Goal: Task Accomplishment & Management: Manage account settings

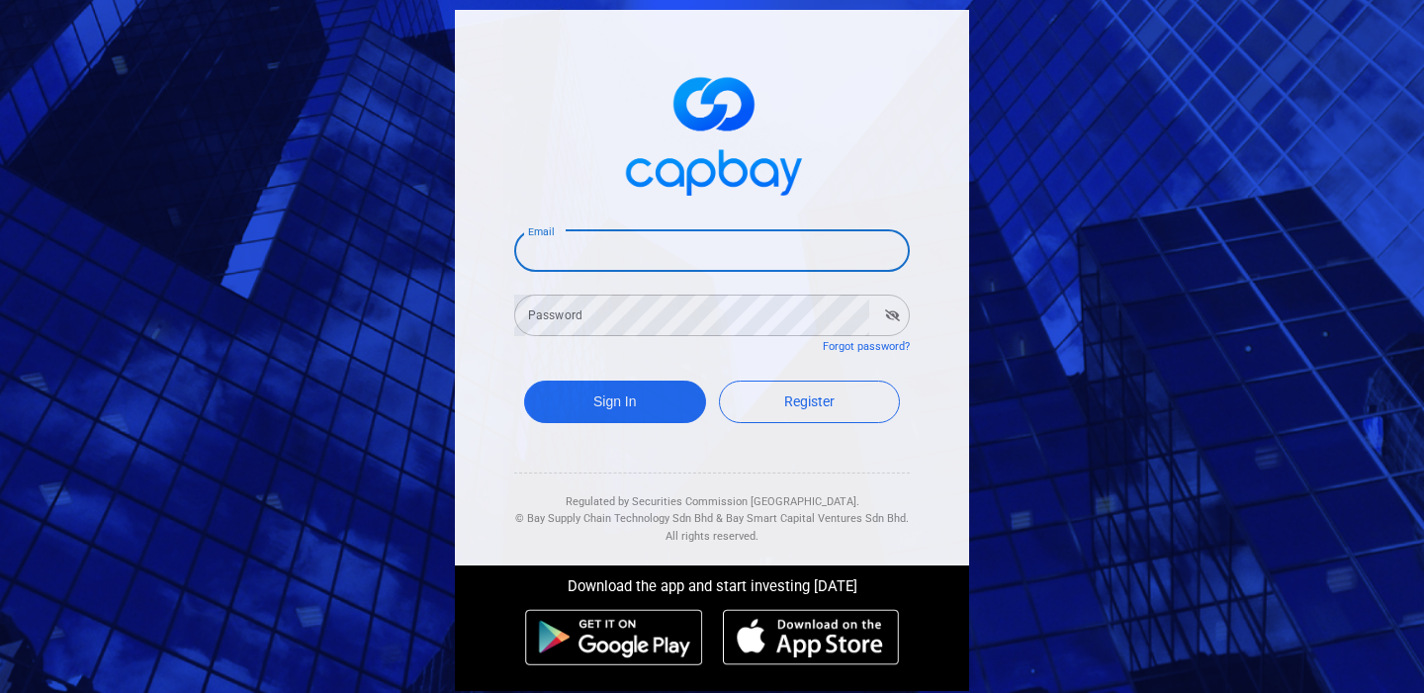
type input "[EMAIL_ADDRESS][DOMAIN_NAME]"
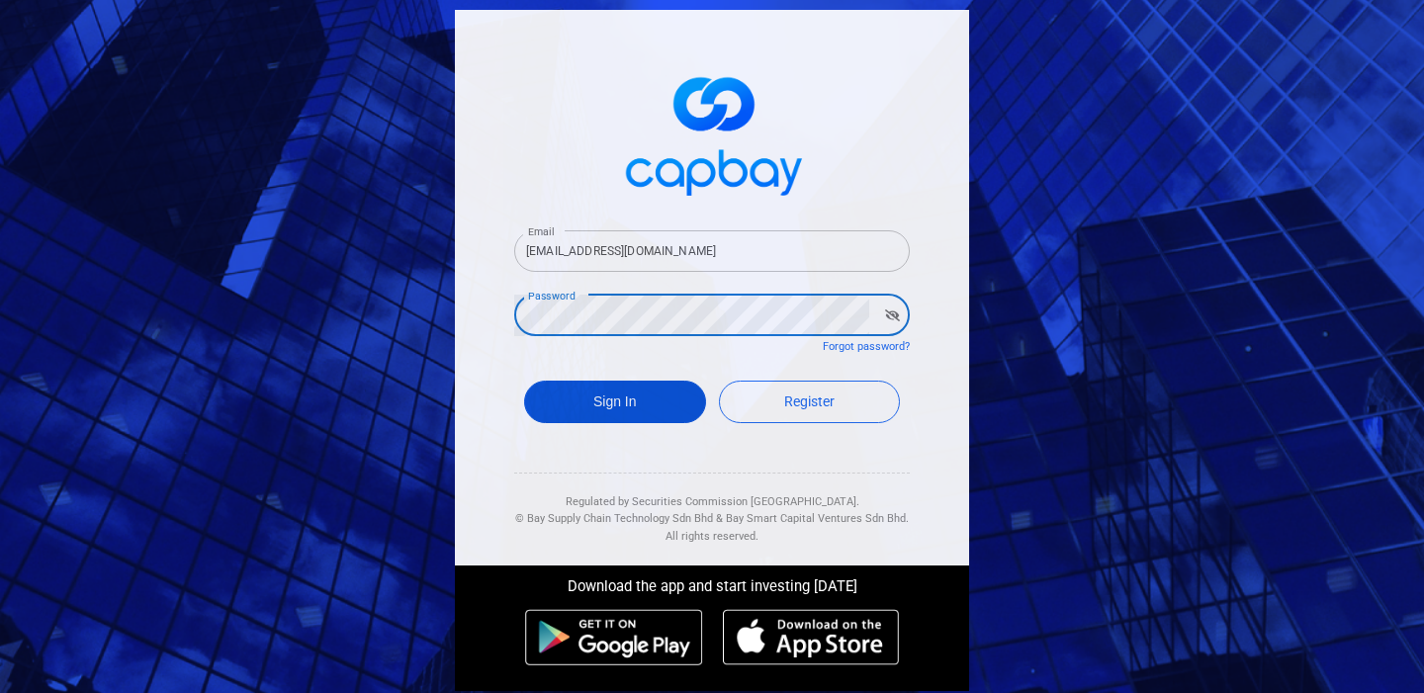
click at [599, 396] on button "Sign In" at bounding box center [615, 402] width 182 height 43
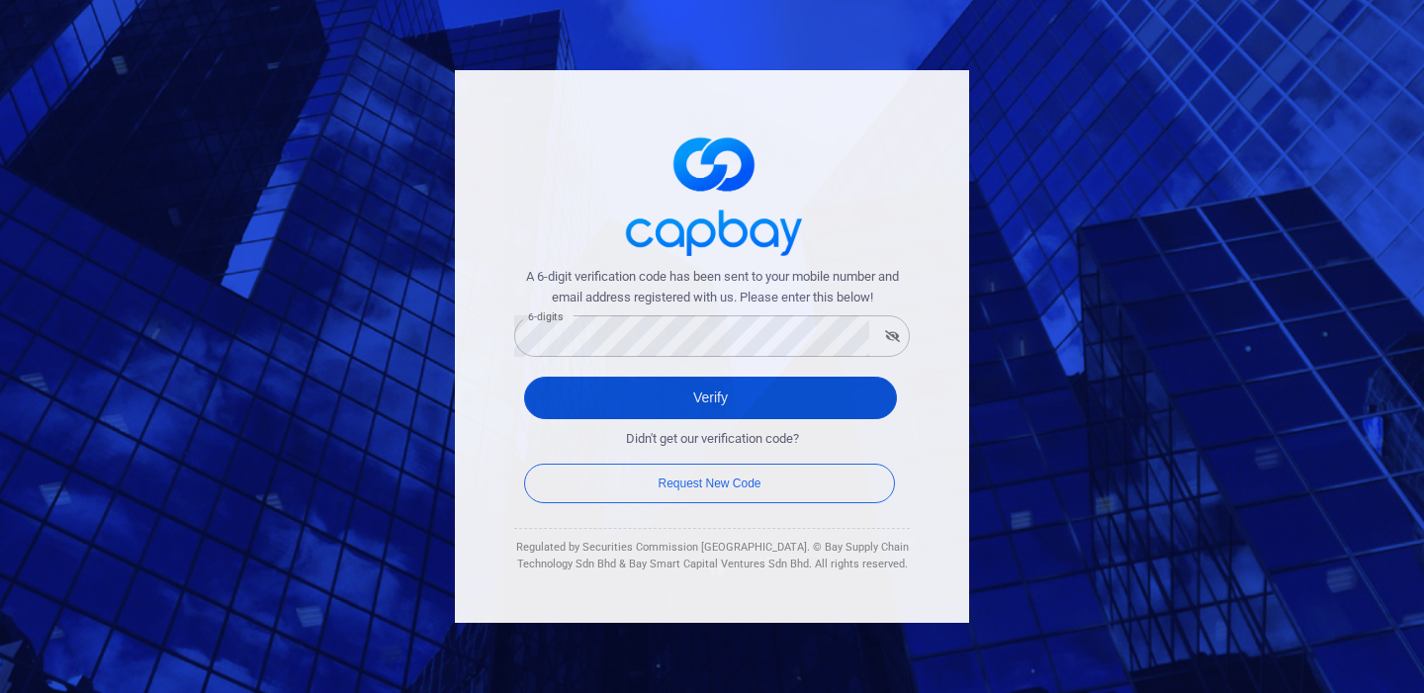
click at [645, 382] on button "Verify" at bounding box center [710, 398] width 373 height 43
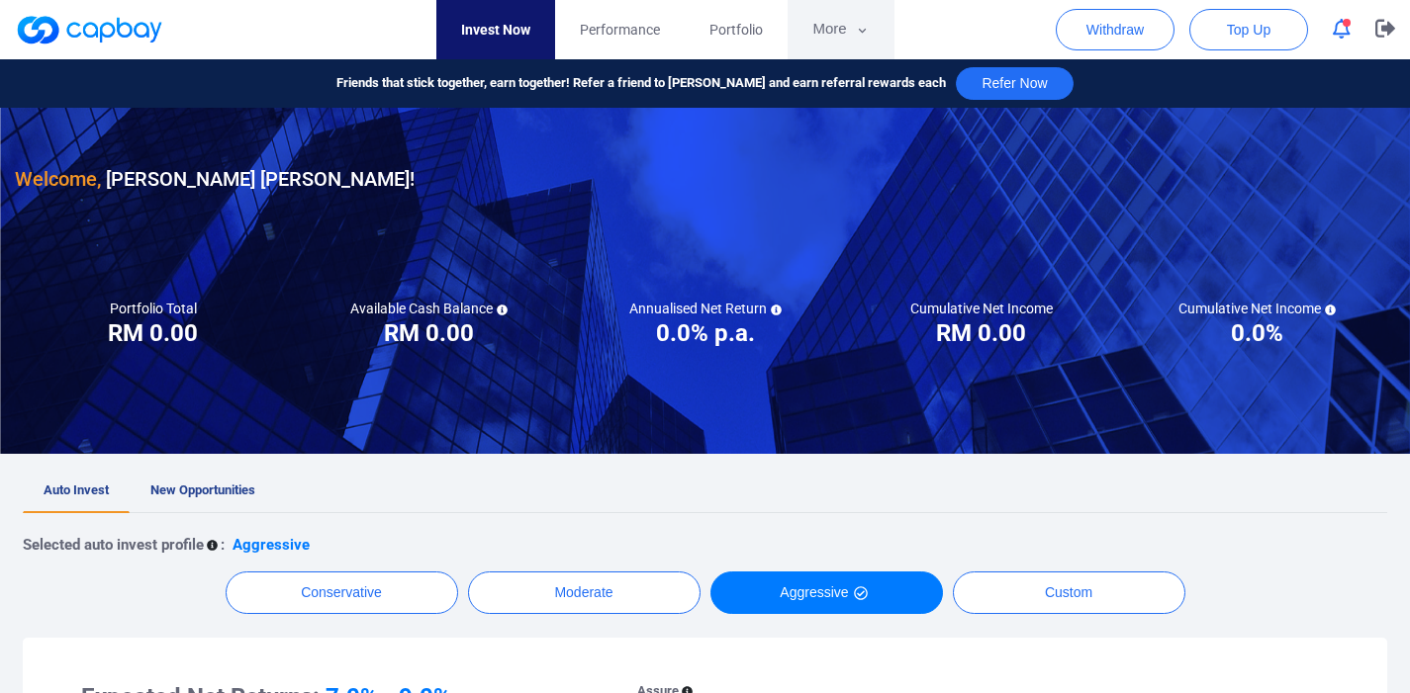
click at [841, 25] on button "More" at bounding box center [840, 29] width 106 height 59
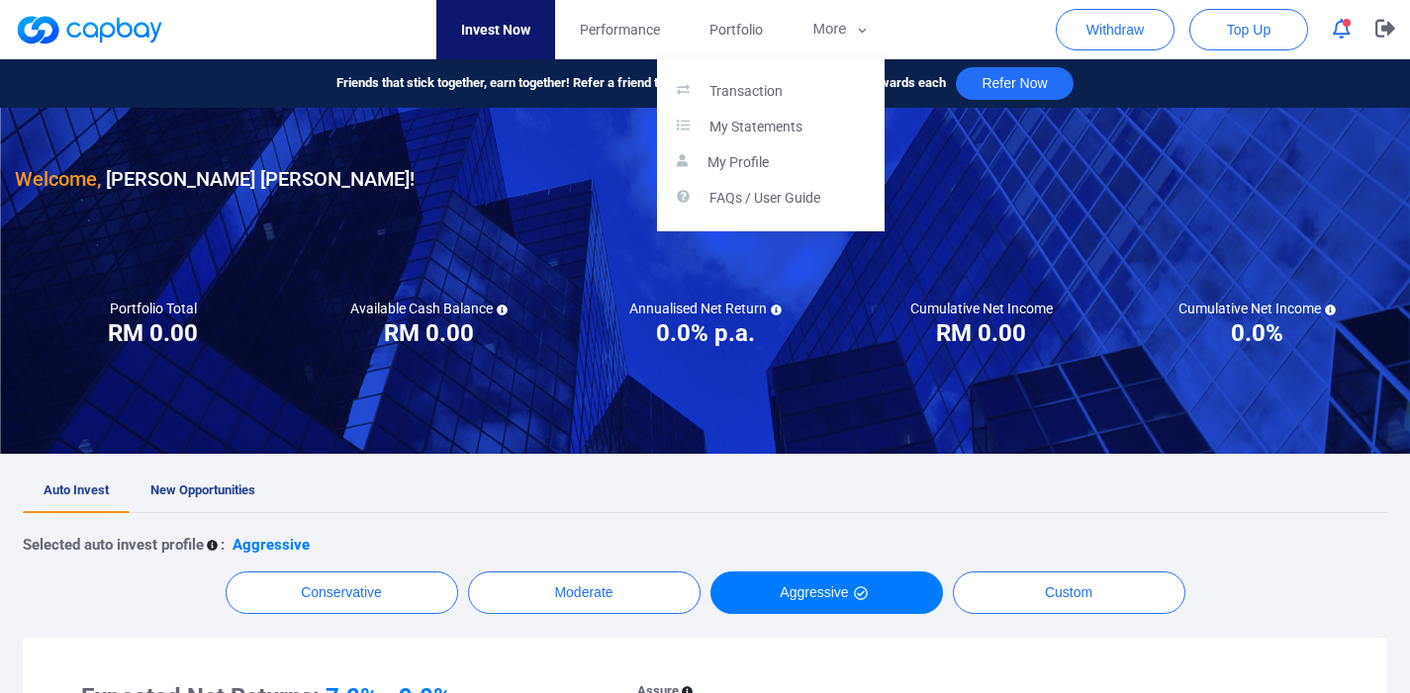
click at [833, 37] on button "button" at bounding box center [705, 346] width 1410 height 693
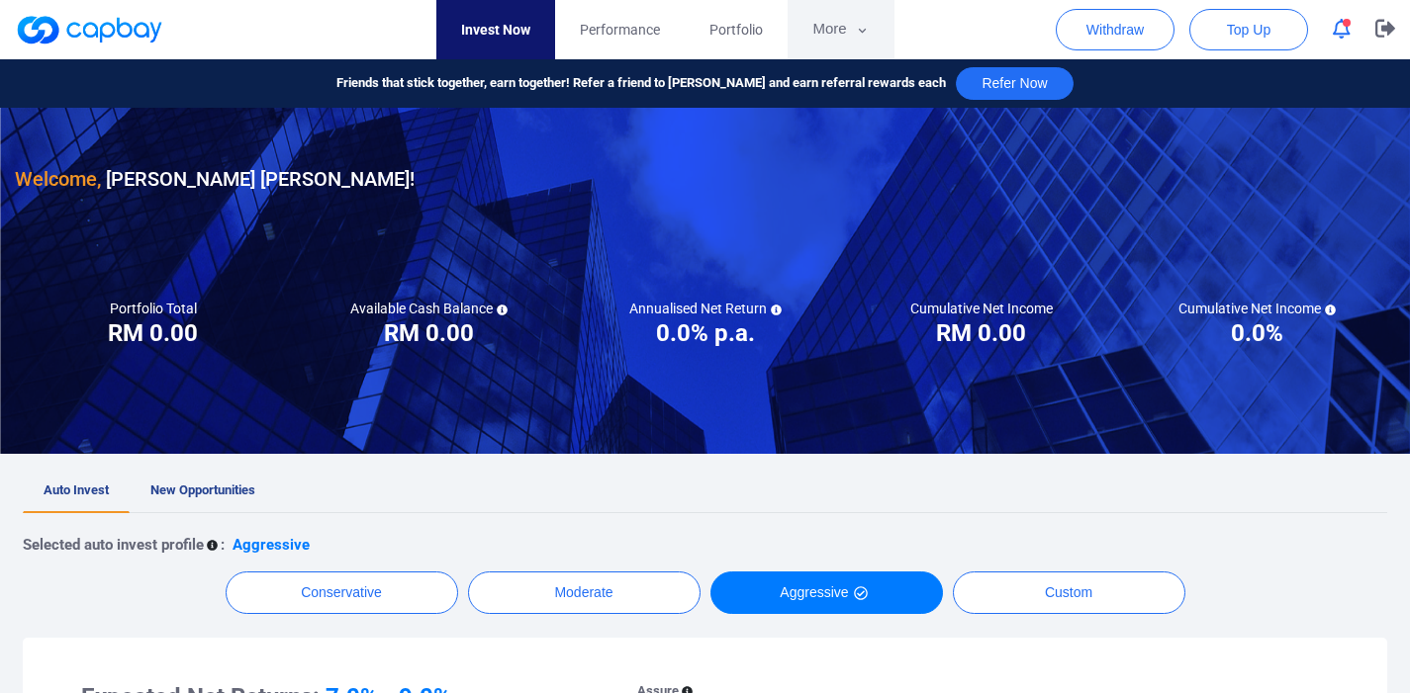
click at [833, 37] on button "More" at bounding box center [840, 29] width 106 height 59
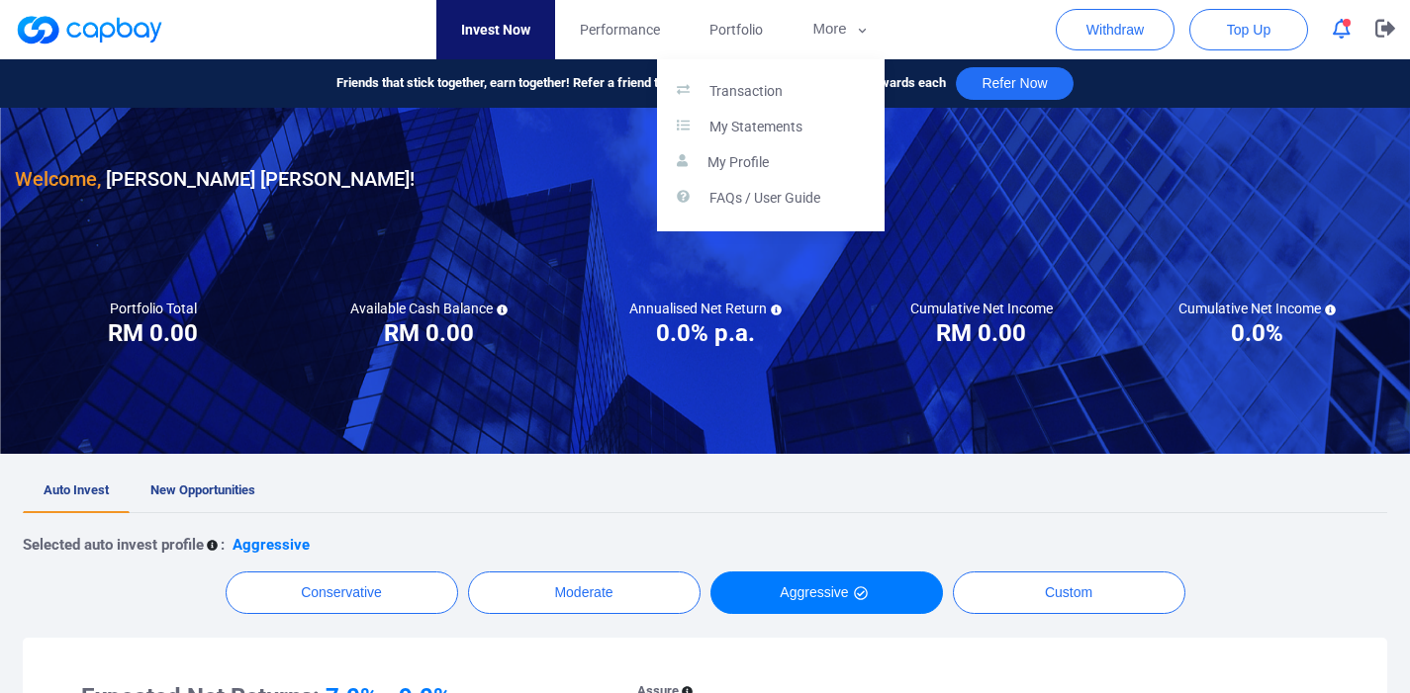
click at [765, 38] on button "button" at bounding box center [705, 346] width 1410 height 693
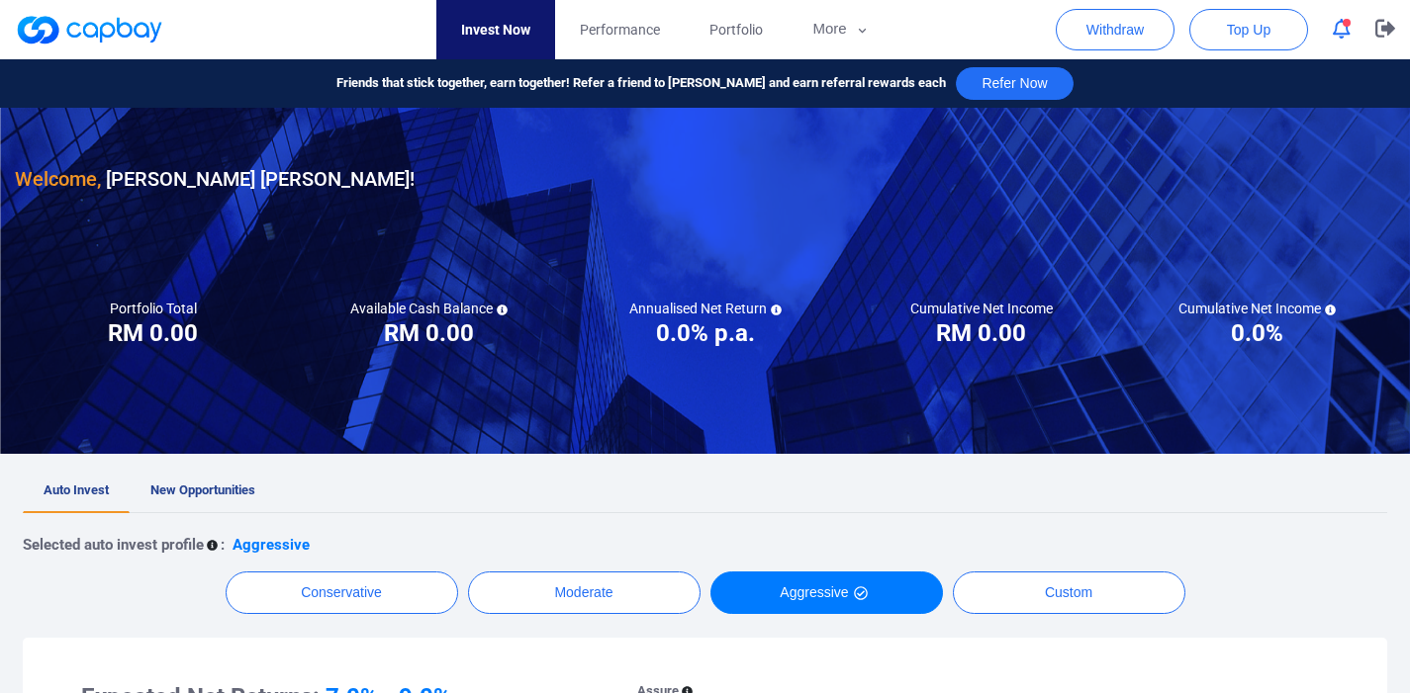
click at [765, 38] on link "Portfolio" at bounding box center [735, 29] width 103 height 59
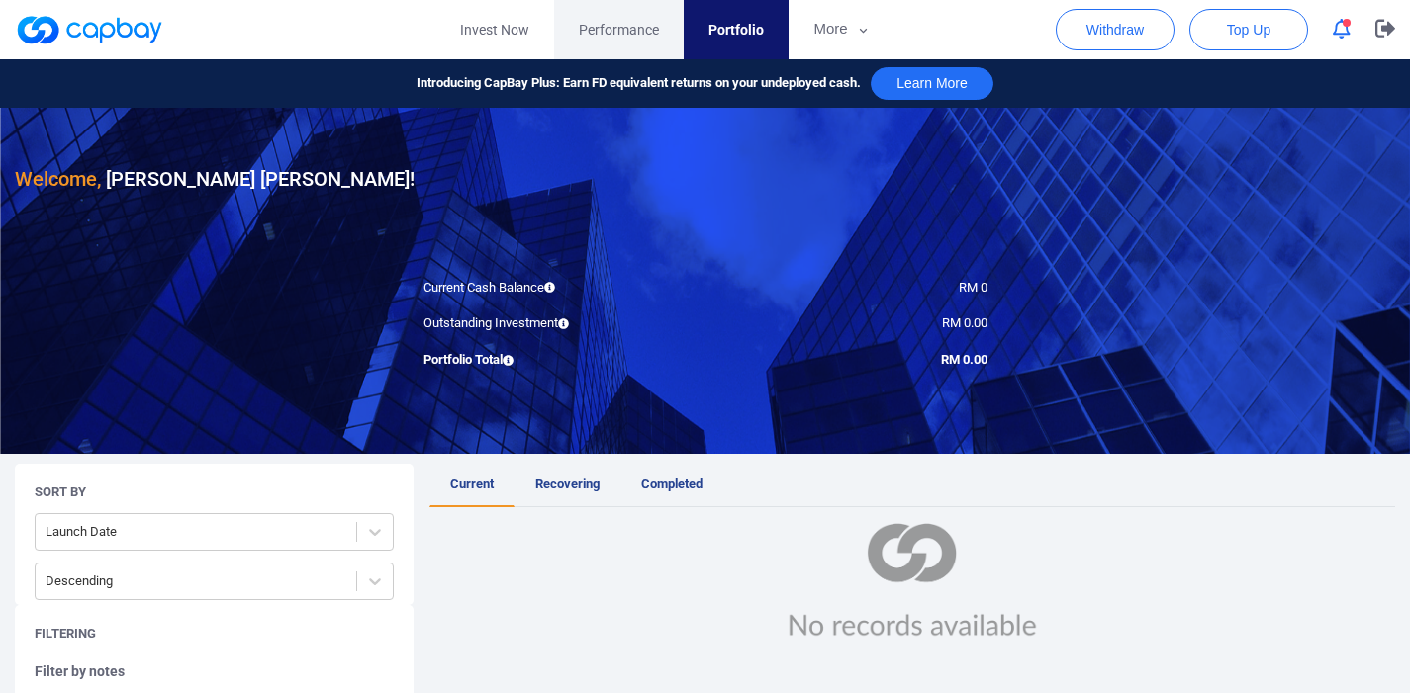
click at [652, 34] on span "Performance" at bounding box center [619, 30] width 80 height 22
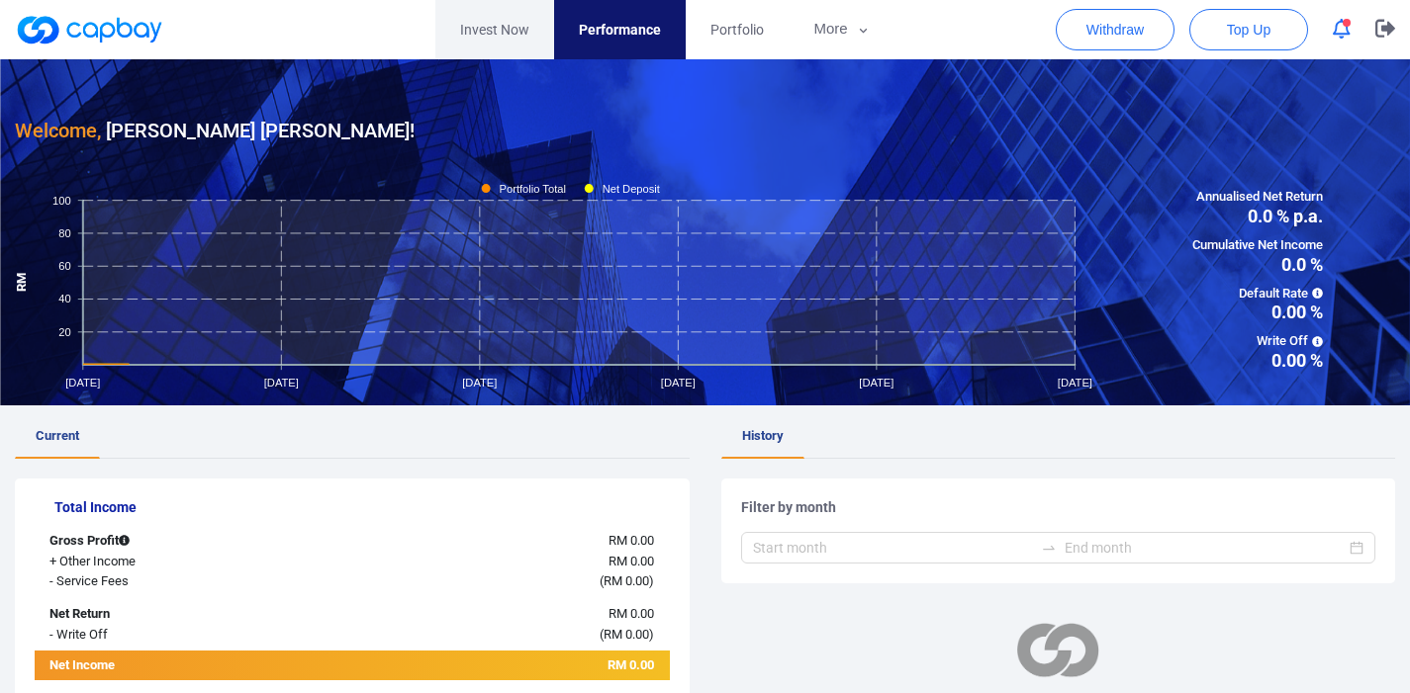
click at [503, 25] on link "Invest Now" at bounding box center [494, 29] width 119 height 59
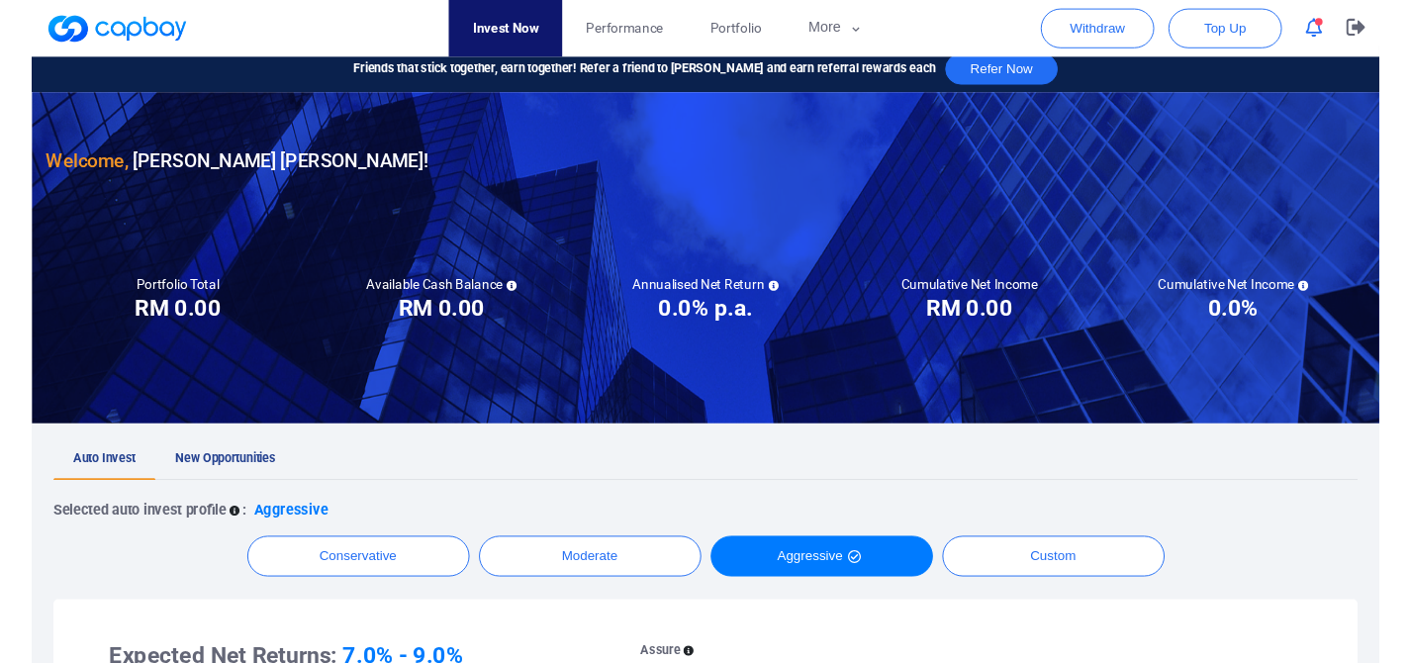
scroll to position [25, 0]
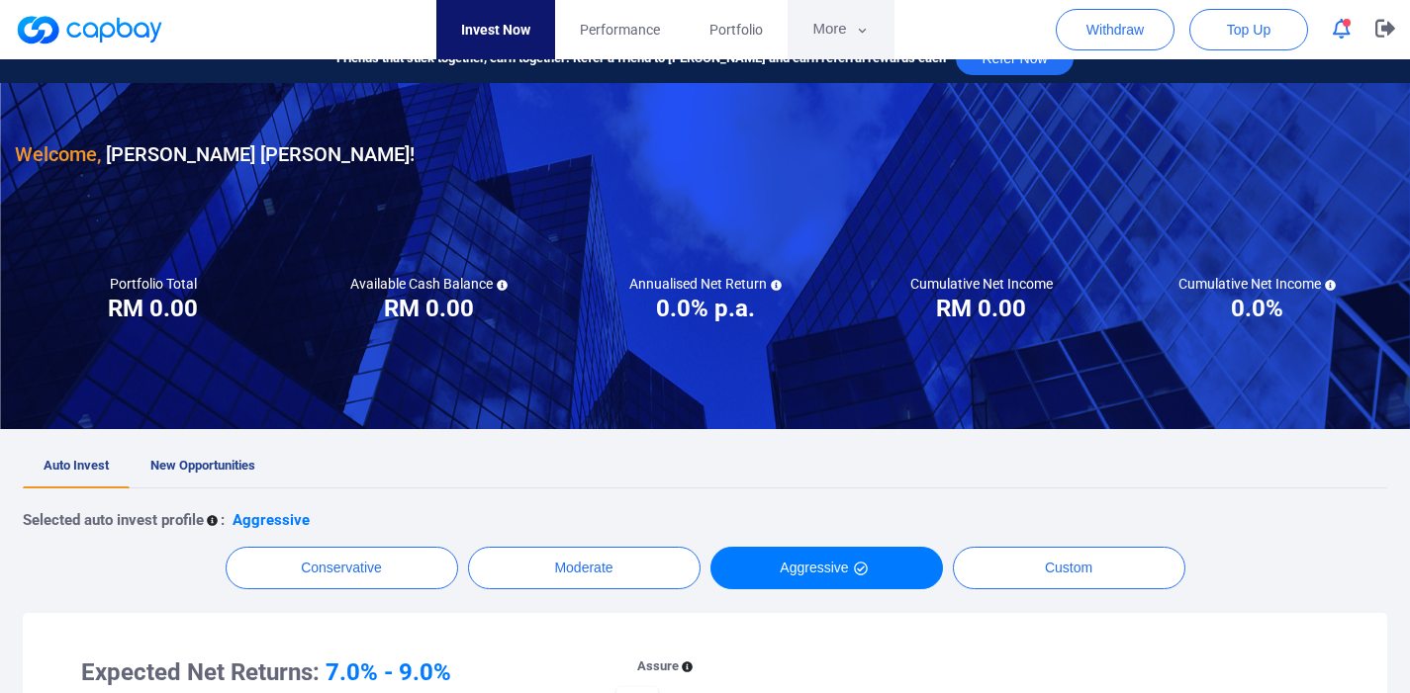
click at [835, 26] on button "More" at bounding box center [840, 29] width 106 height 59
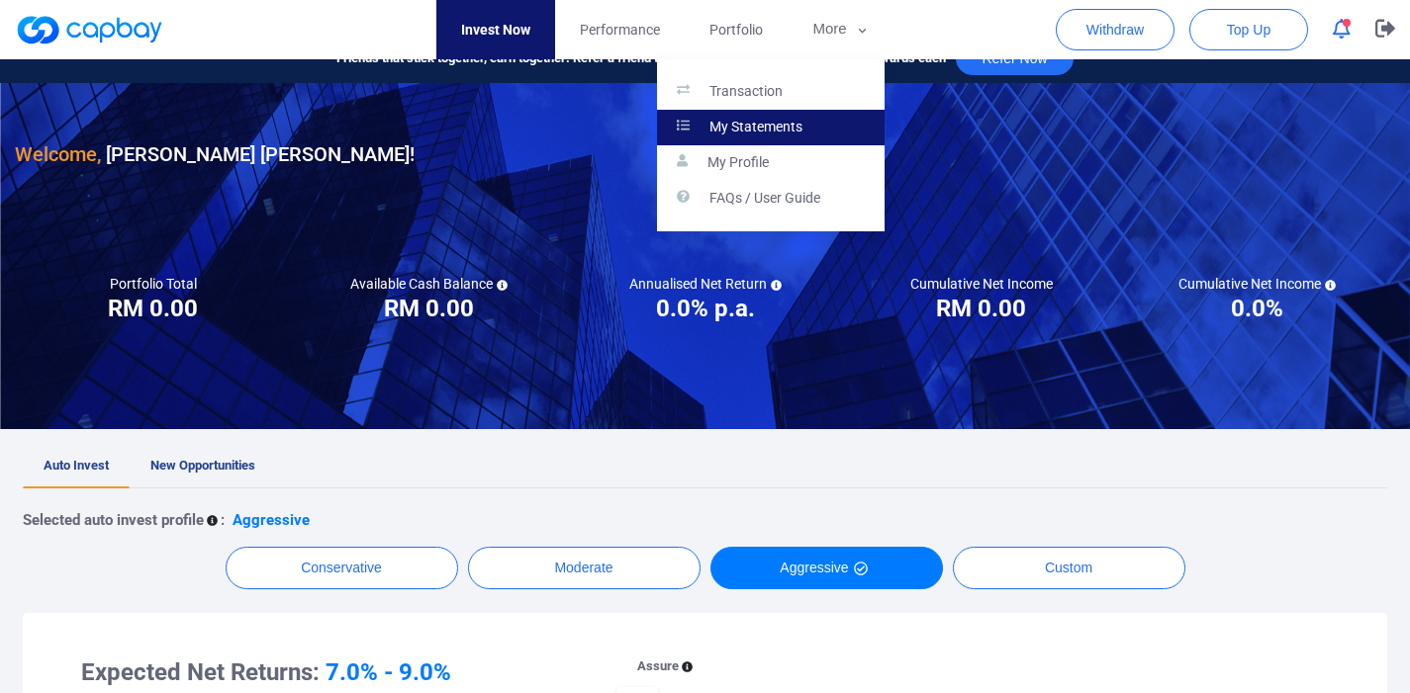
click at [746, 117] on link "My Statements" at bounding box center [771, 128] width 228 height 36
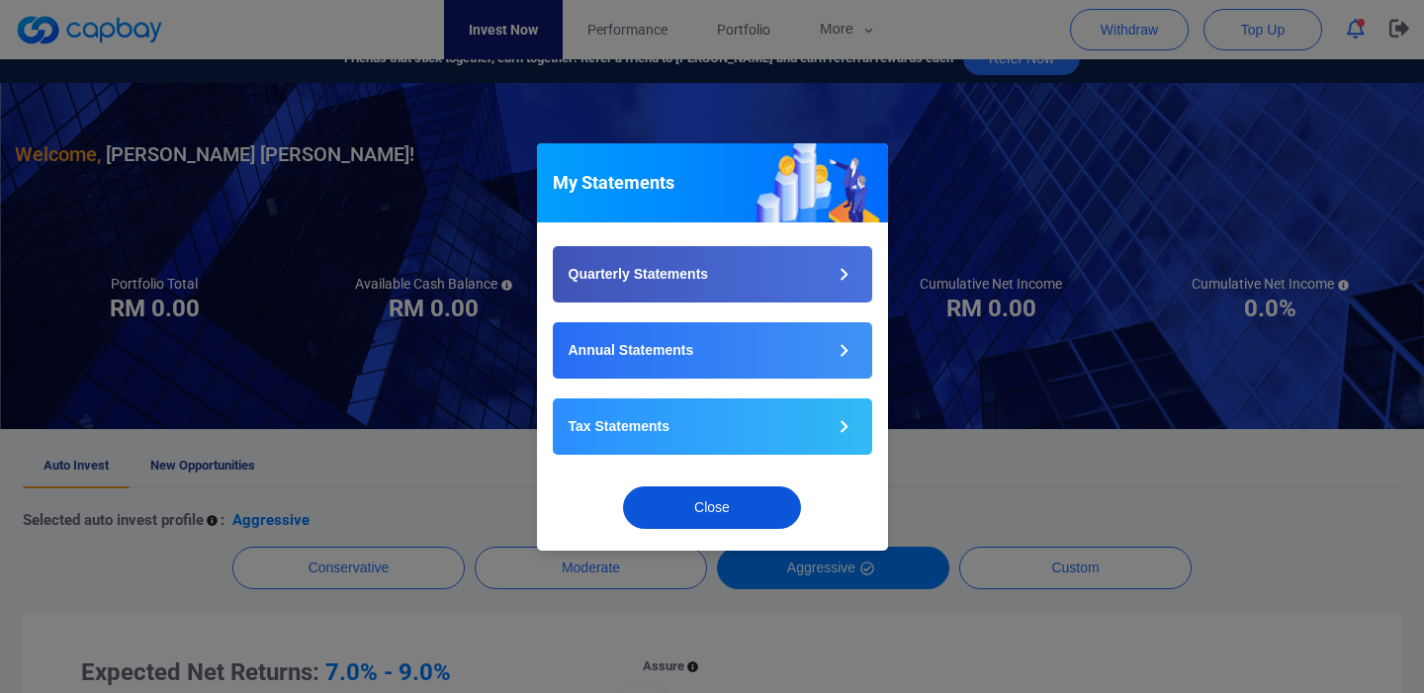
click at [755, 506] on button "Close" at bounding box center [712, 508] width 178 height 43
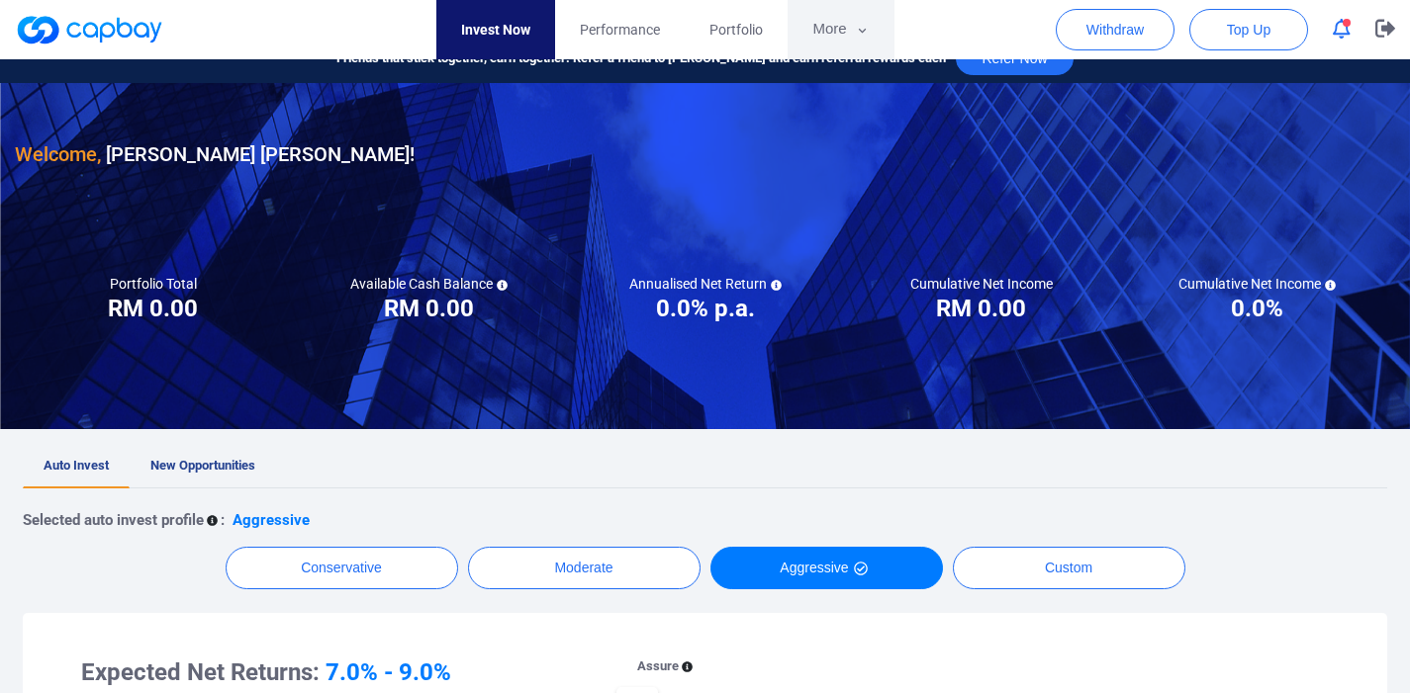
click at [822, 27] on button "More" at bounding box center [840, 29] width 106 height 59
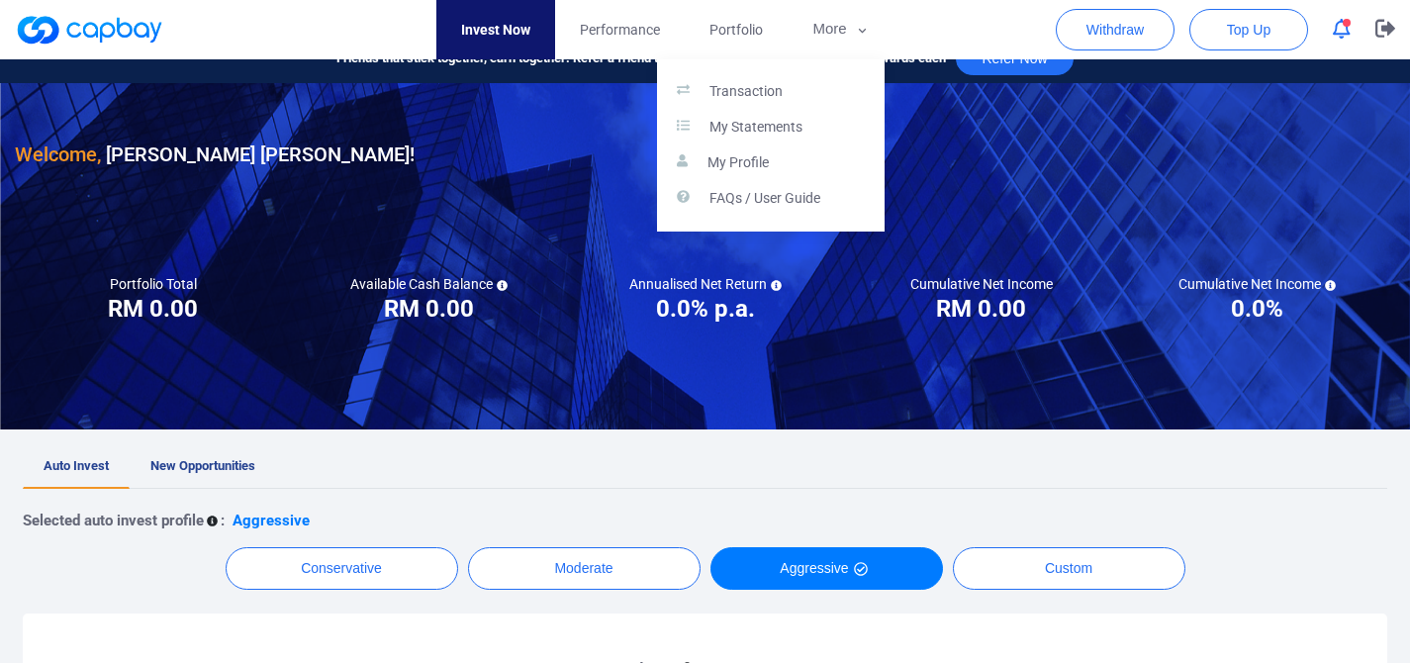
click at [644, 32] on button "button" at bounding box center [705, 331] width 1410 height 663
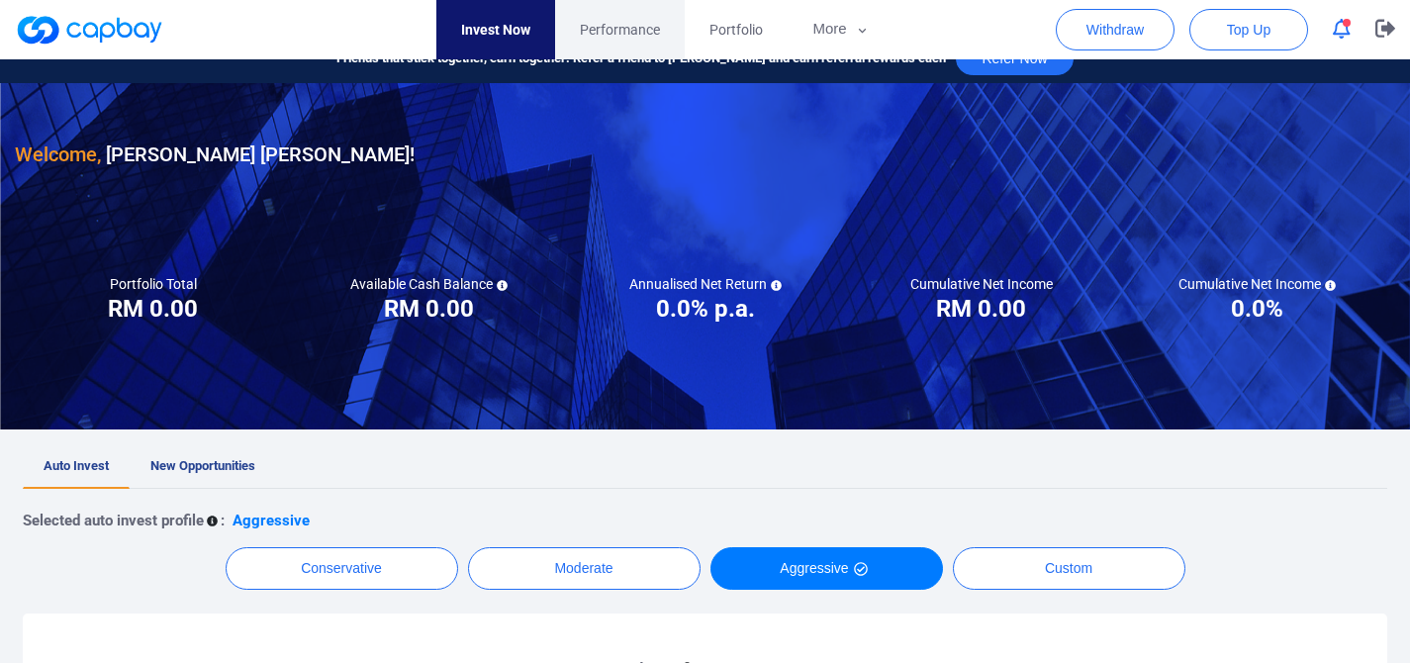
click at [670, 29] on link "Performance" at bounding box center [620, 29] width 130 height 59
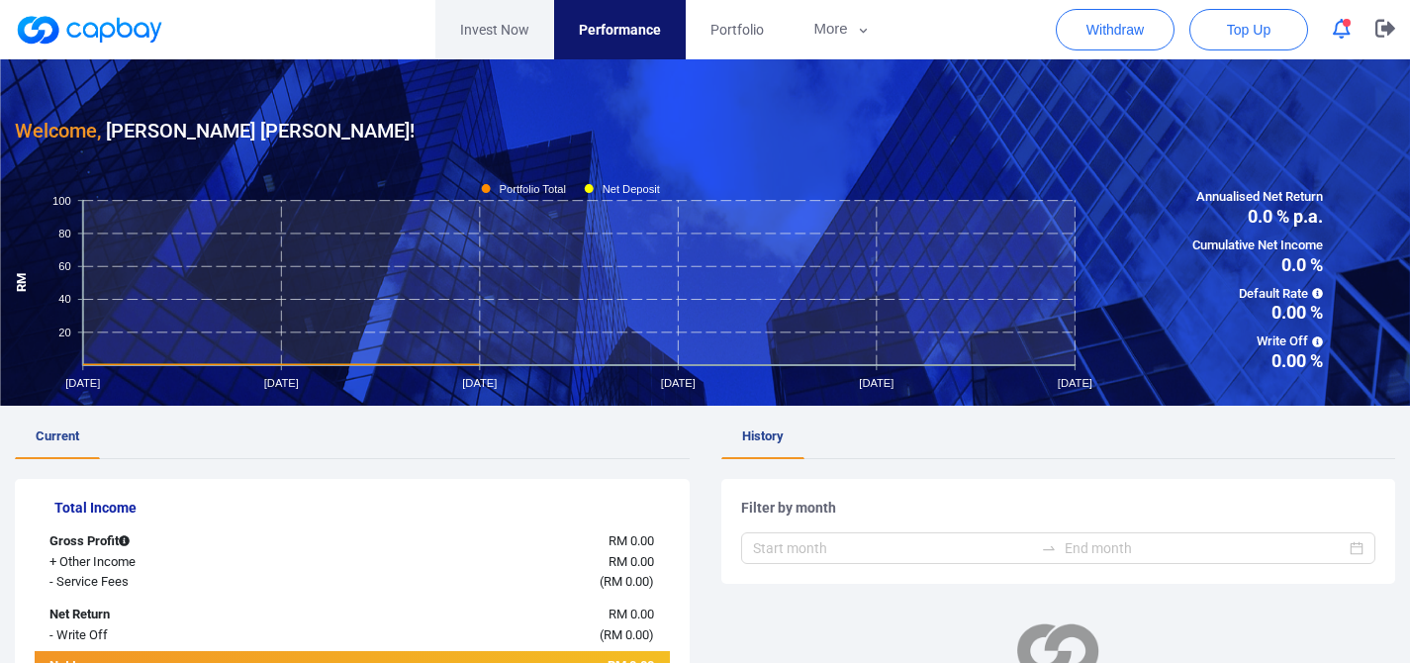
click at [534, 32] on link "Invest Now" at bounding box center [494, 29] width 119 height 59
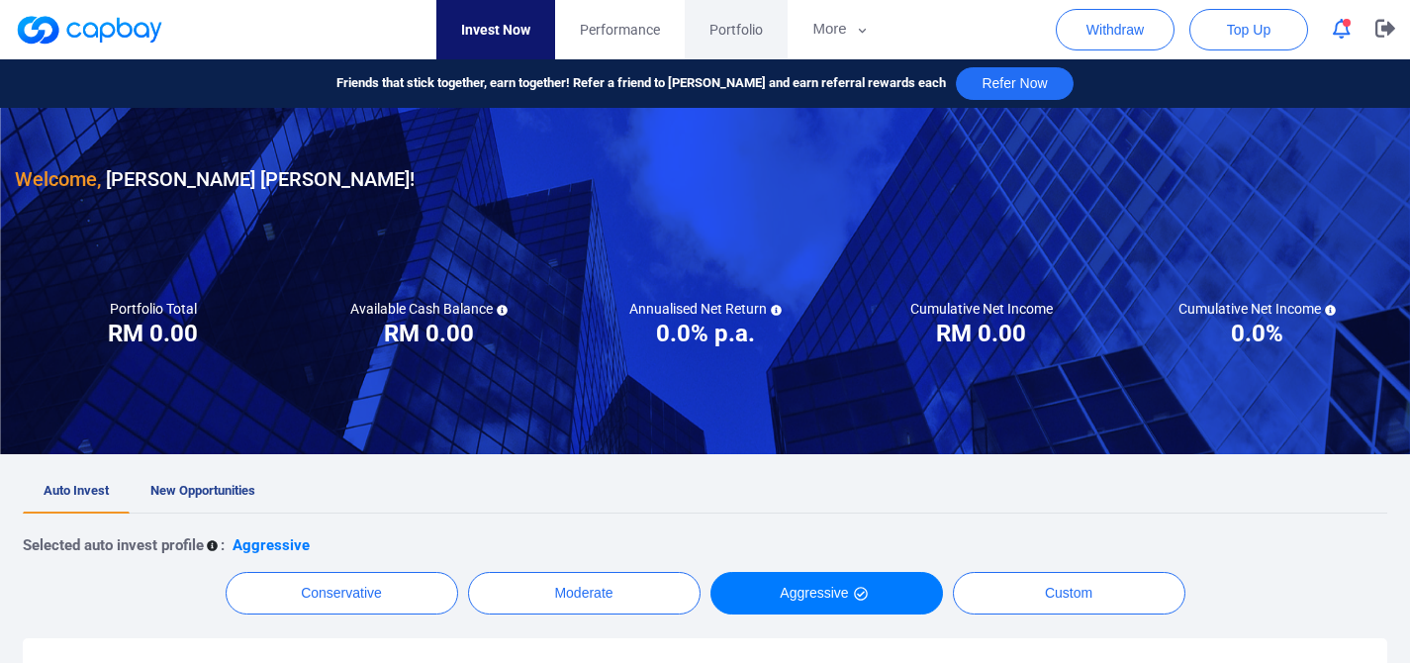
click at [720, 46] on link "Portfolio" at bounding box center [735, 29] width 103 height 59
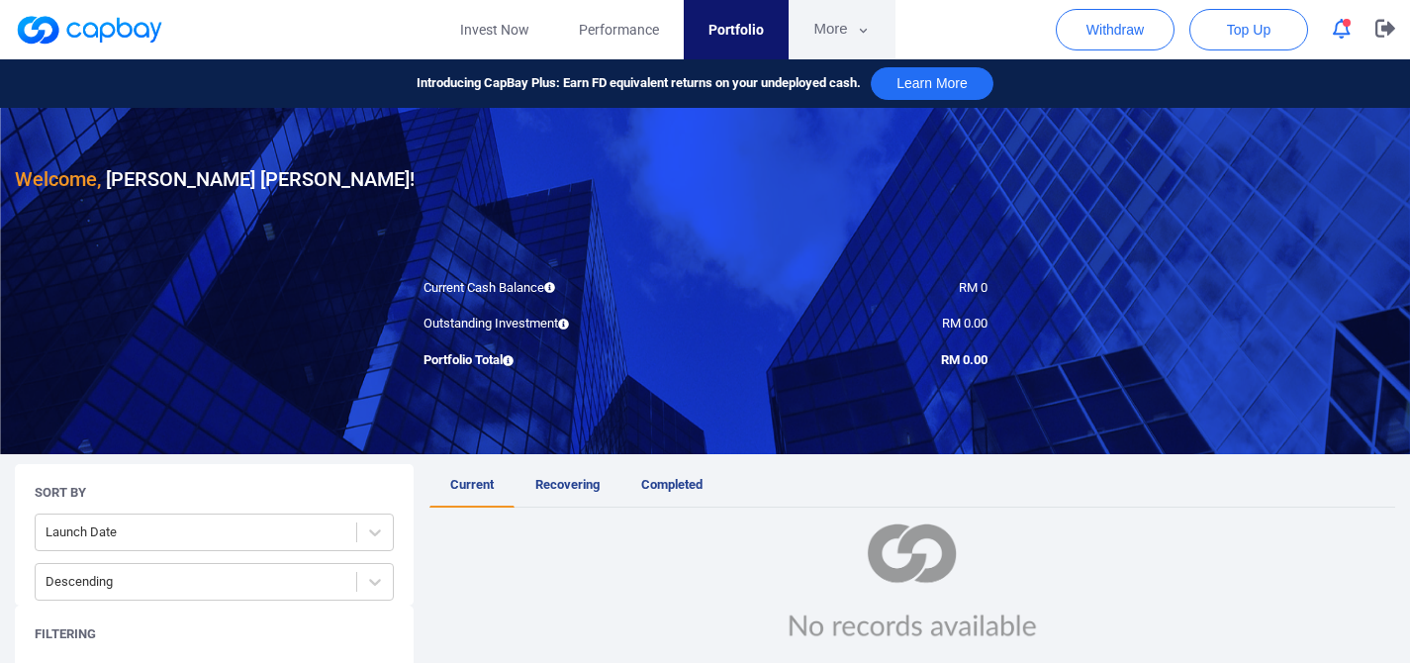
click at [836, 41] on button "More" at bounding box center [841, 29] width 106 height 59
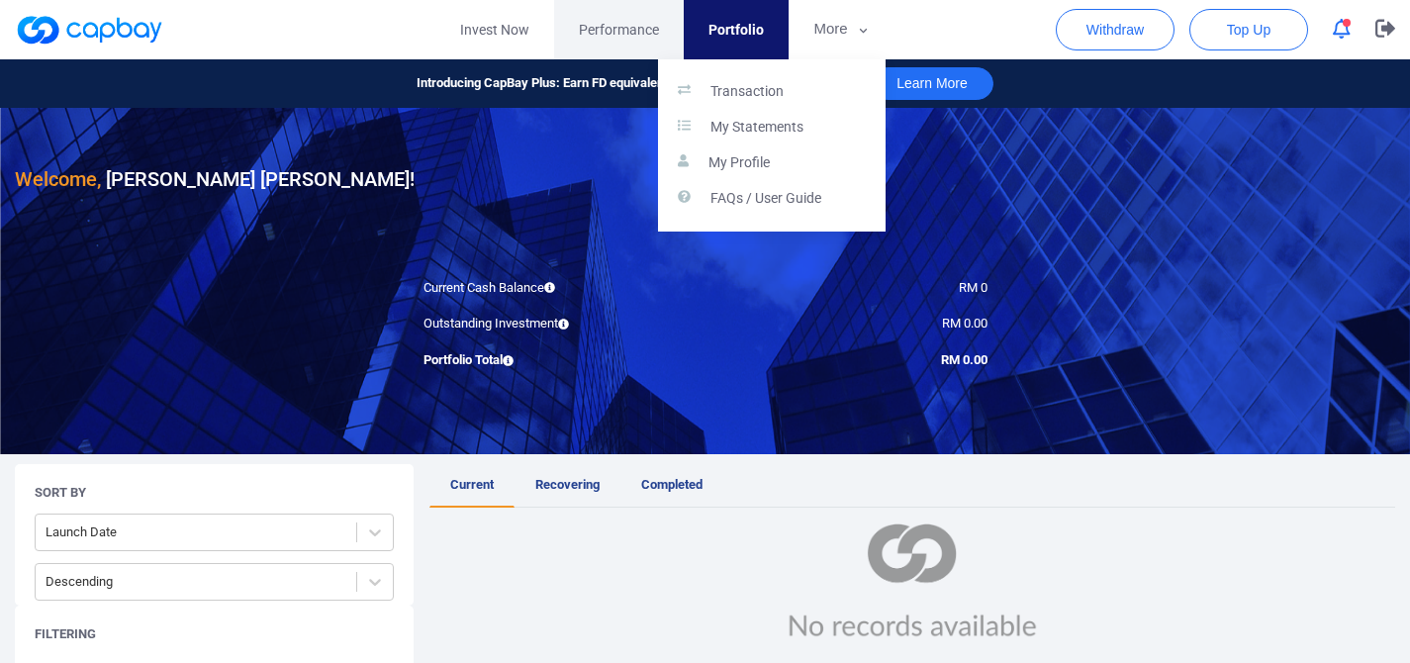
click at [630, 26] on button "button" at bounding box center [705, 331] width 1410 height 663
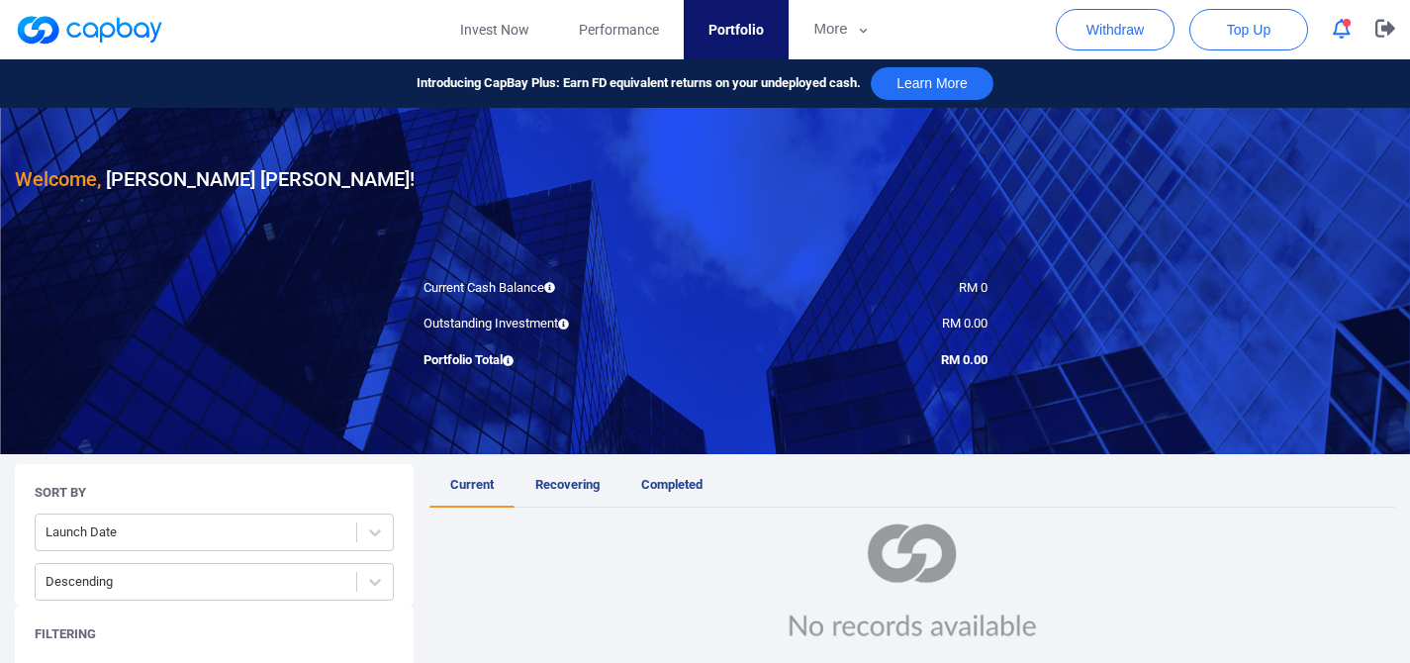
click at [136, 32] on link at bounding box center [89, 30] width 148 height 32
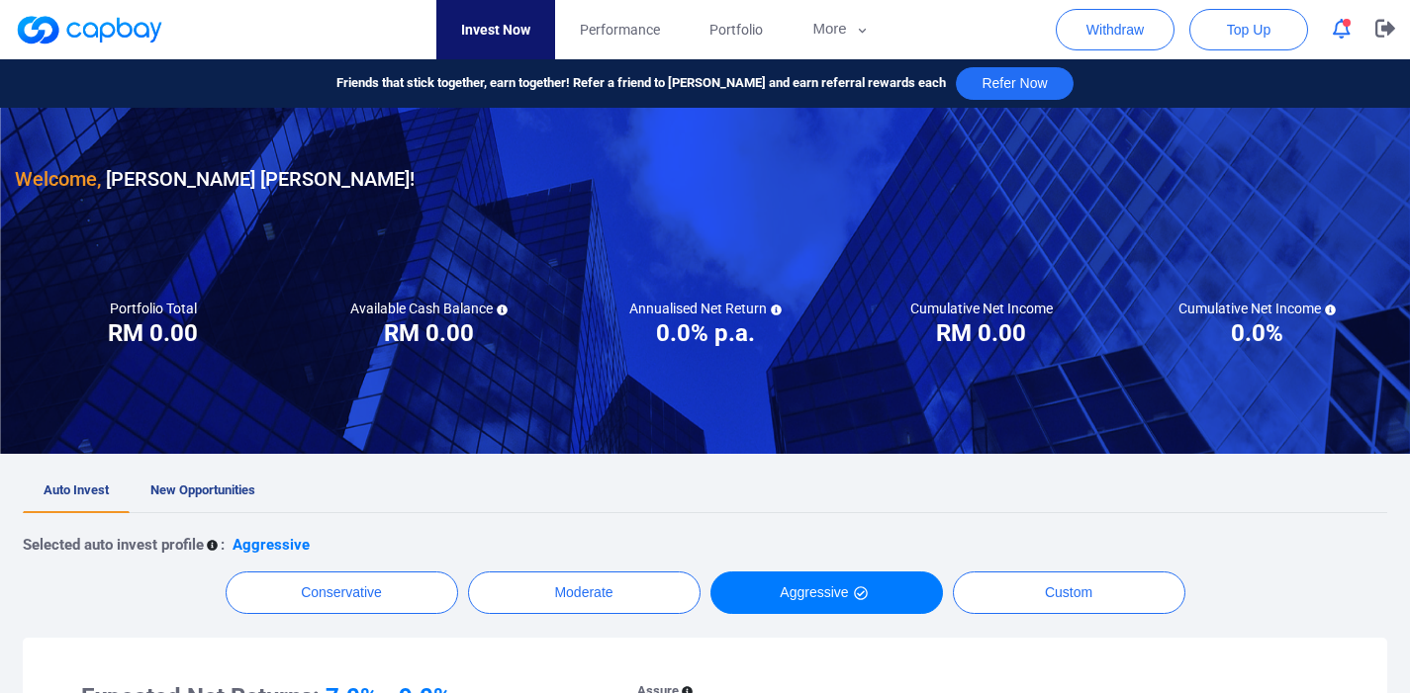
click at [1353, 30] on button "button" at bounding box center [1341, 29] width 38 height 31
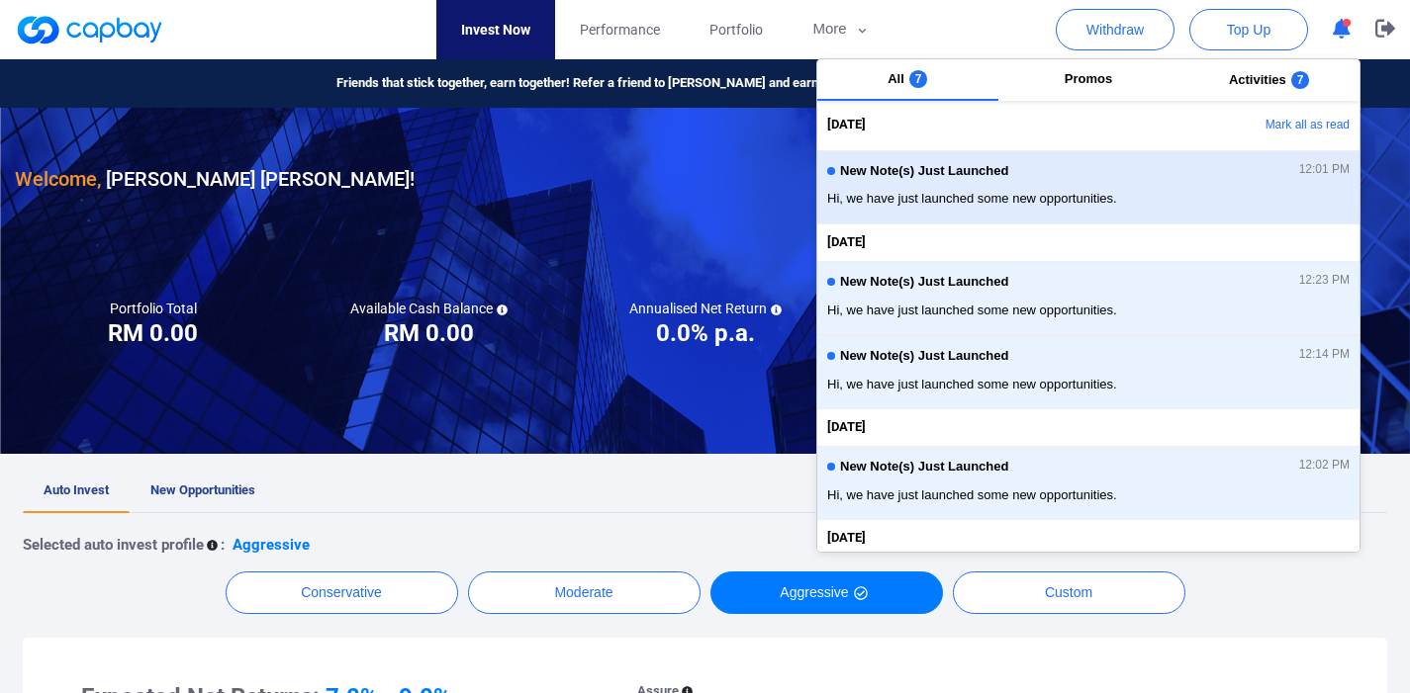
click at [1086, 193] on span "Hi, we have just launched some new opportunities." at bounding box center [1088, 199] width 522 height 20
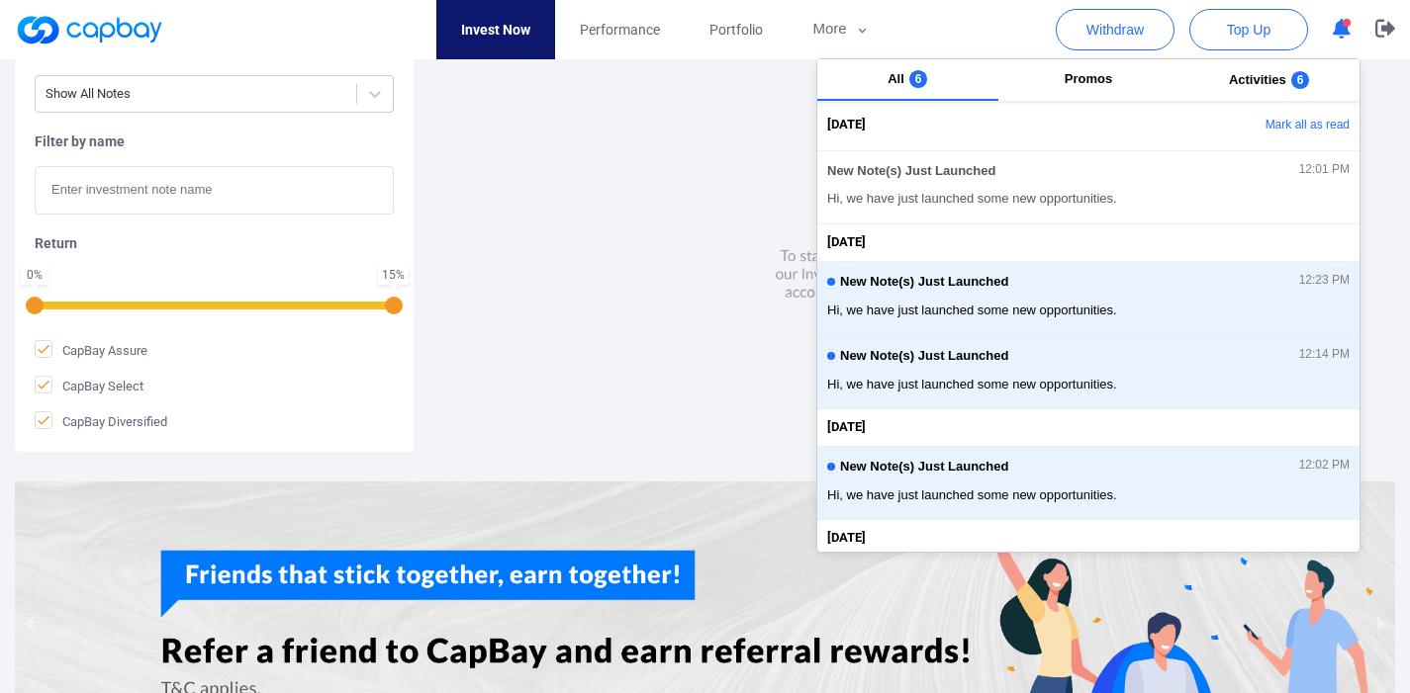
scroll to position [193, 0]
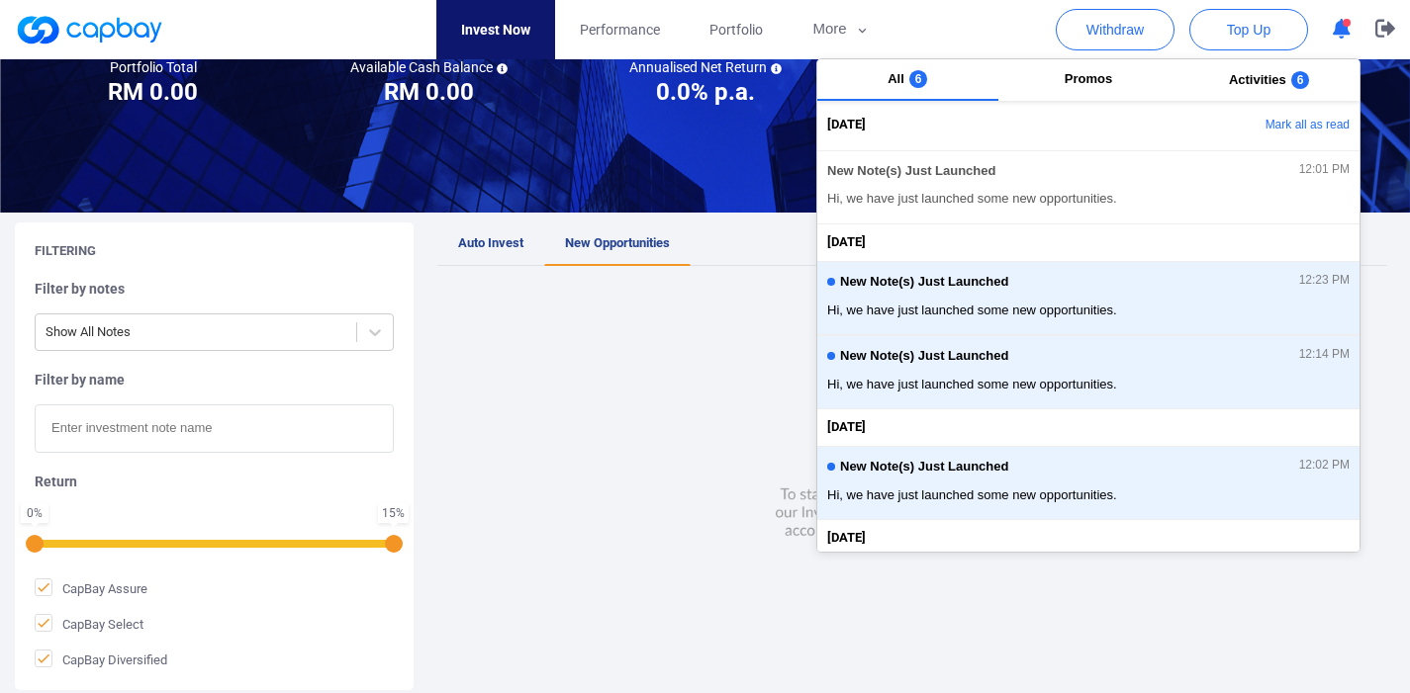
click at [544, 255] on link "New Opportunities" at bounding box center [617, 245] width 146 height 44
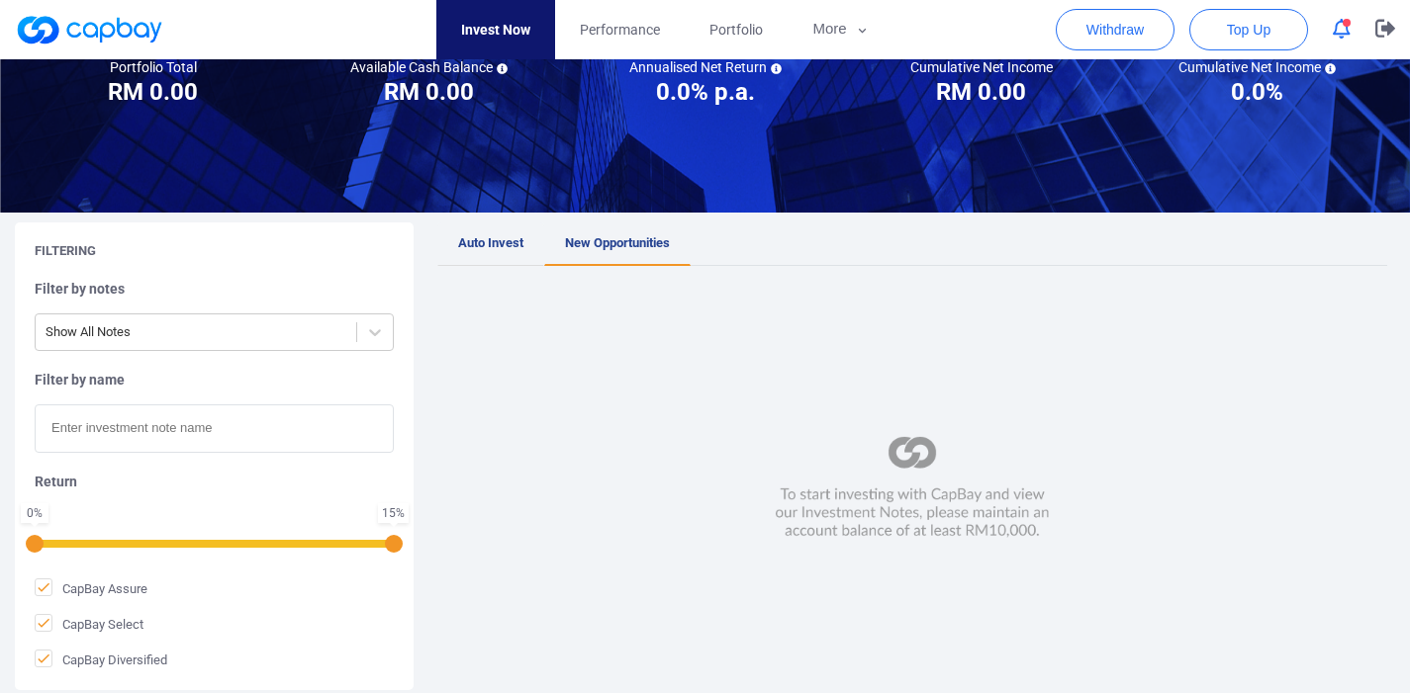
click at [522, 255] on link "Auto Invest" at bounding box center [490, 245] width 107 height 44
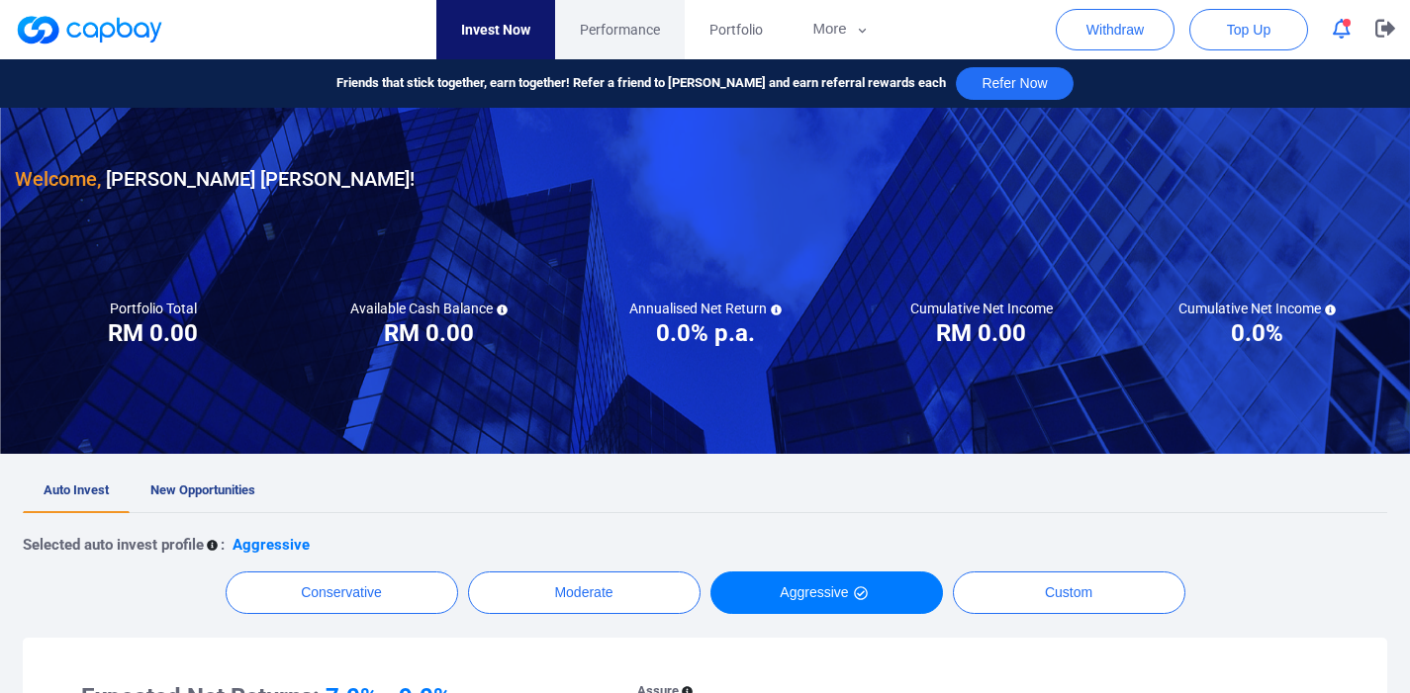
click at [616, 46] on link "Performance" at bounding box center [620, 29] width 130 height 59
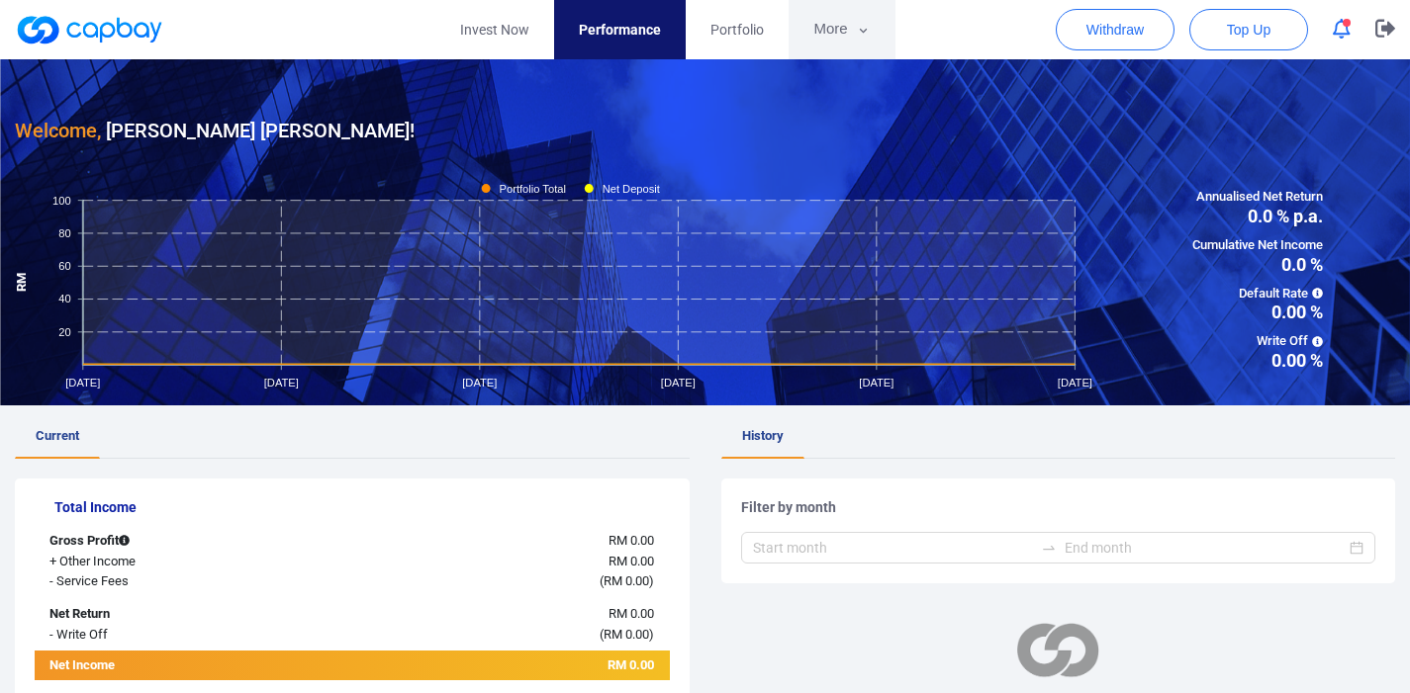
click at [866, 19] on button "More" at bounding box center [841, 29] width 106 height 59
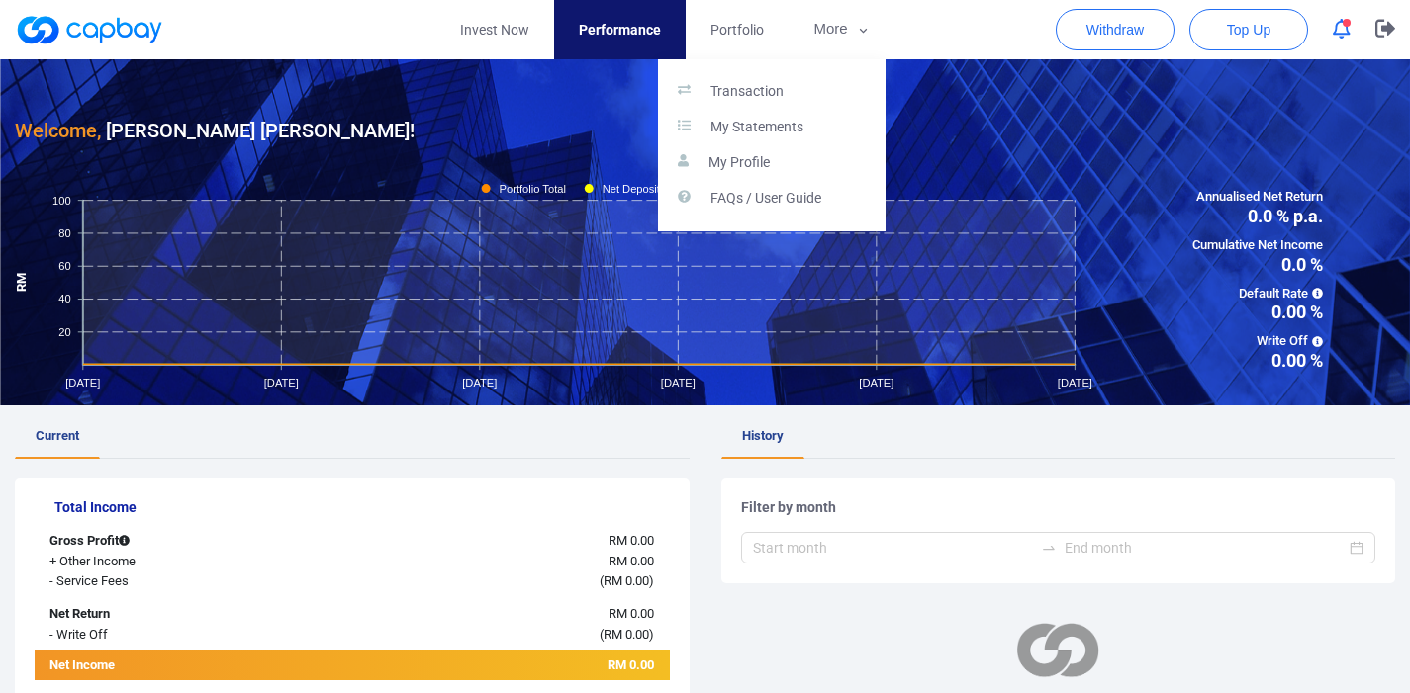
click at [783, 33] on button "button" at bounding box center [705, 346] width 1410 height 693
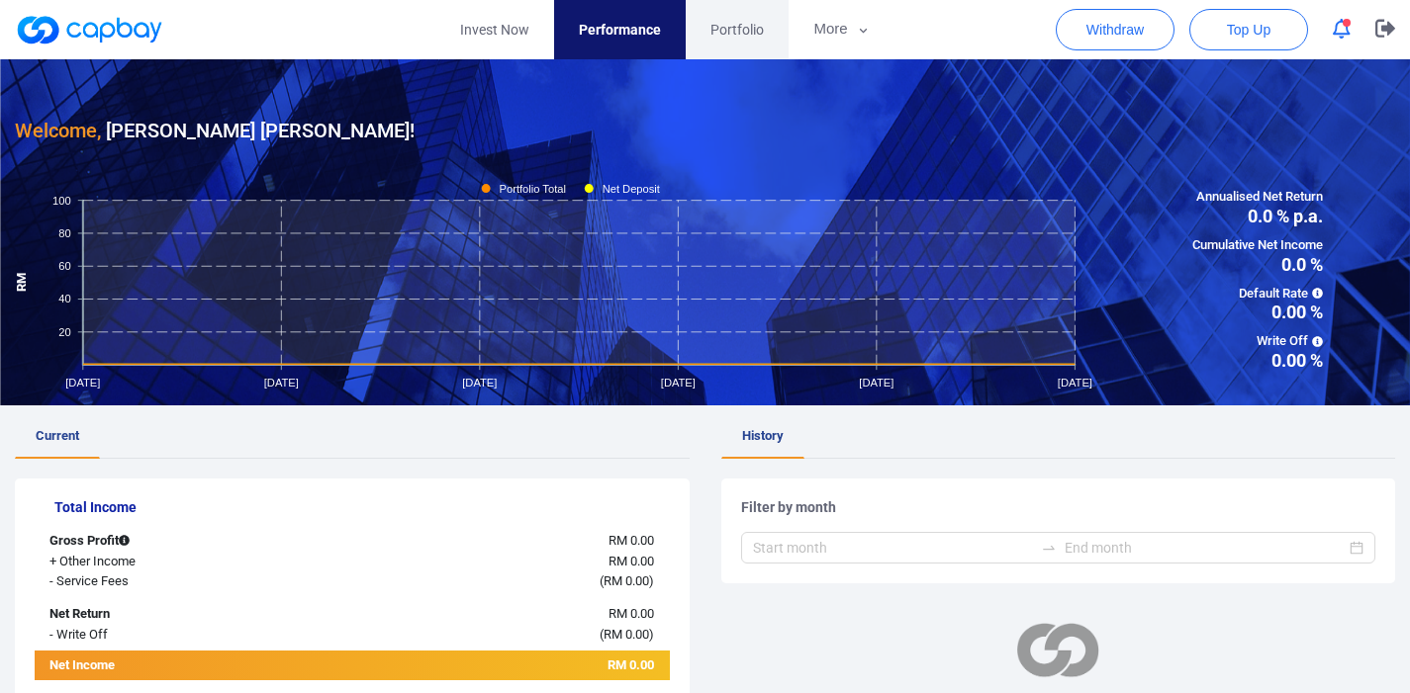
click at [773, 34] on link "Portfolio" at bounding box center [736, 29] width 103 height 59
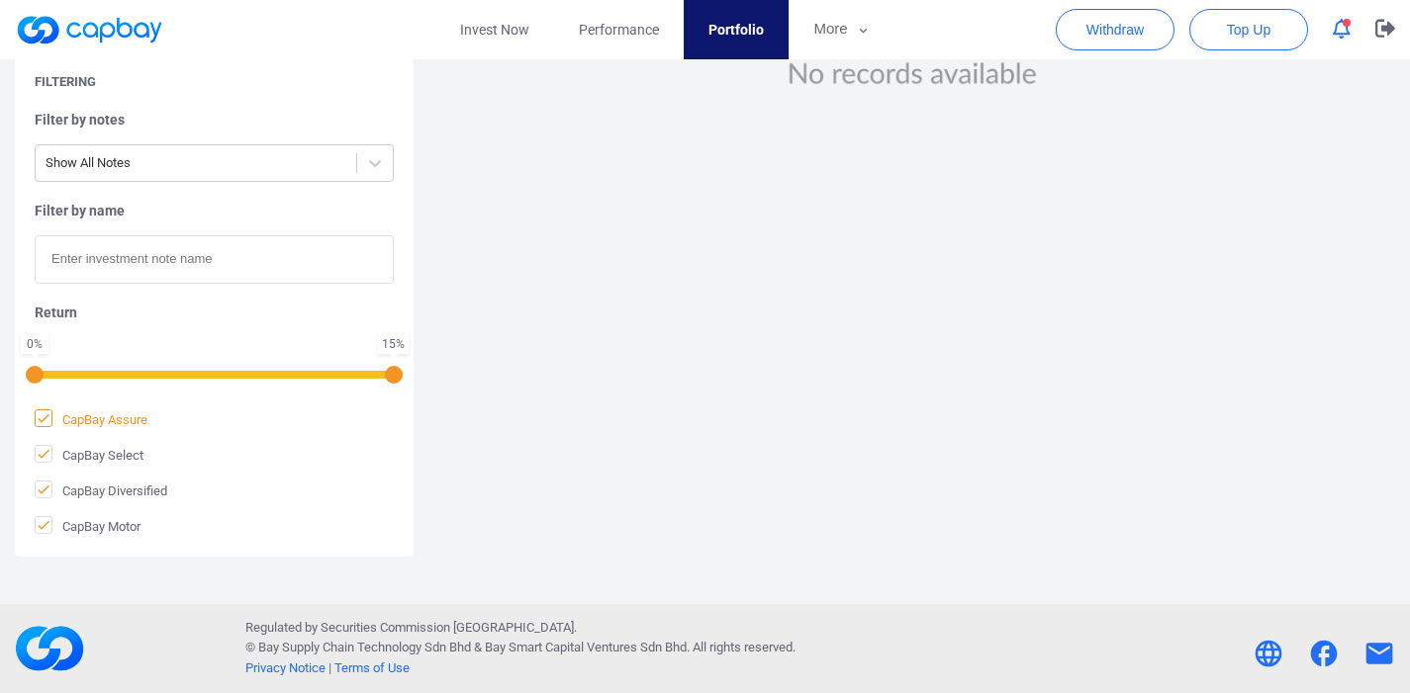
scroll to position [540, 0]
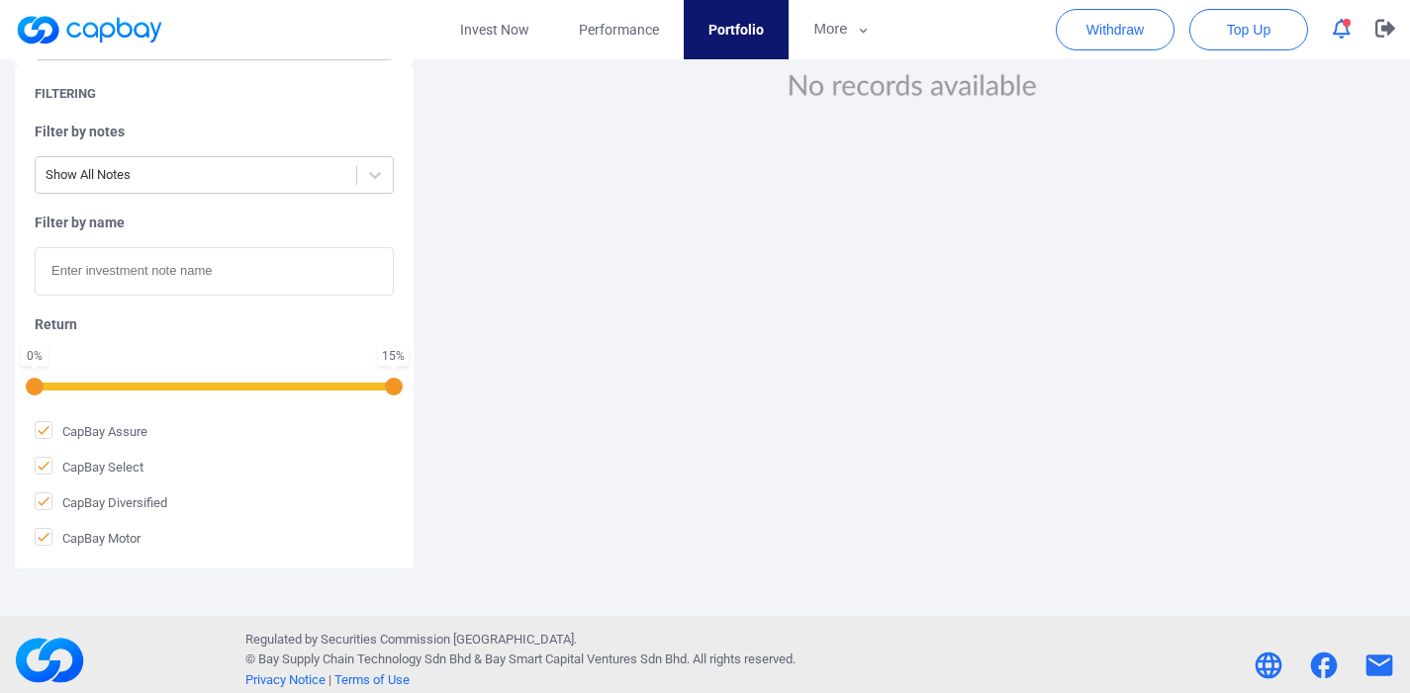
click at [325, 368] on div "Return 0 % 15 %" at bounding box center [214, 354] width 359 height 76
click at [332, 380] on div "0 % 15 %" at bounding box center [214, 385] width 359 height 14
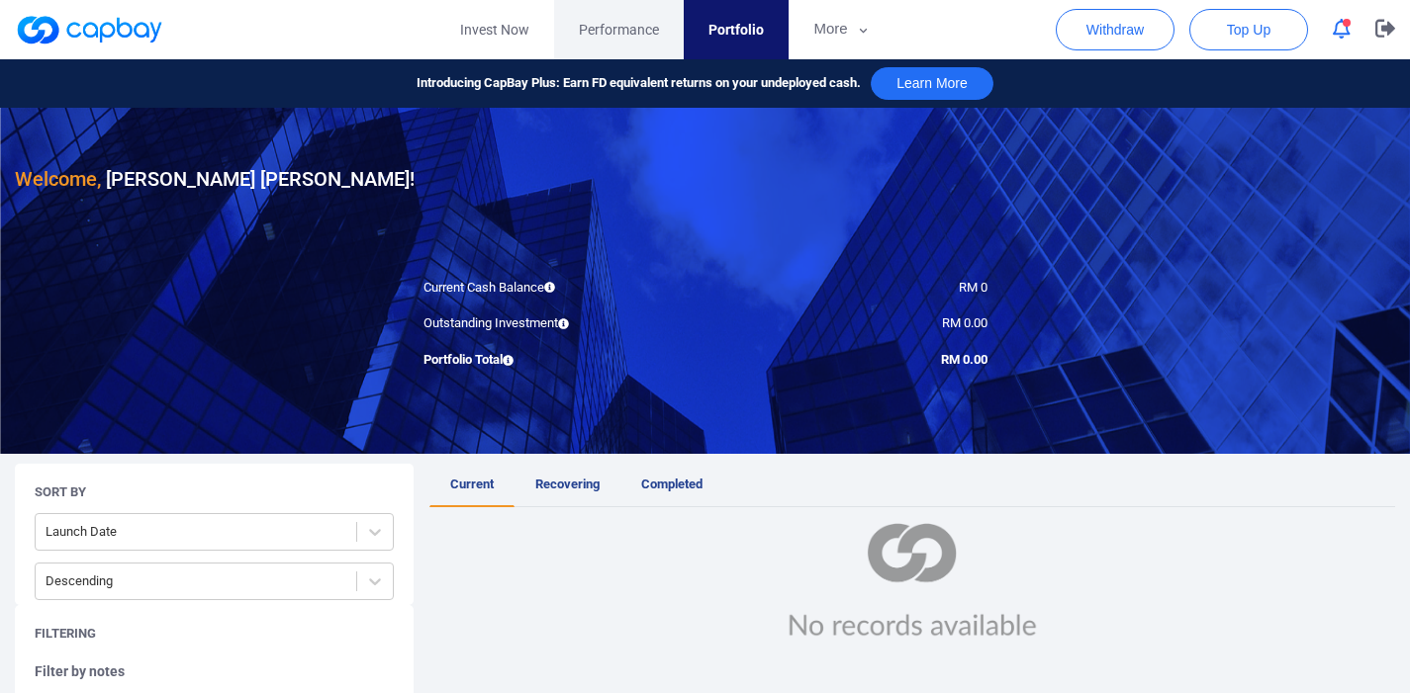
click at [621, 32] on span "Performance" at bounding box center [619, 30] width 80 height 22
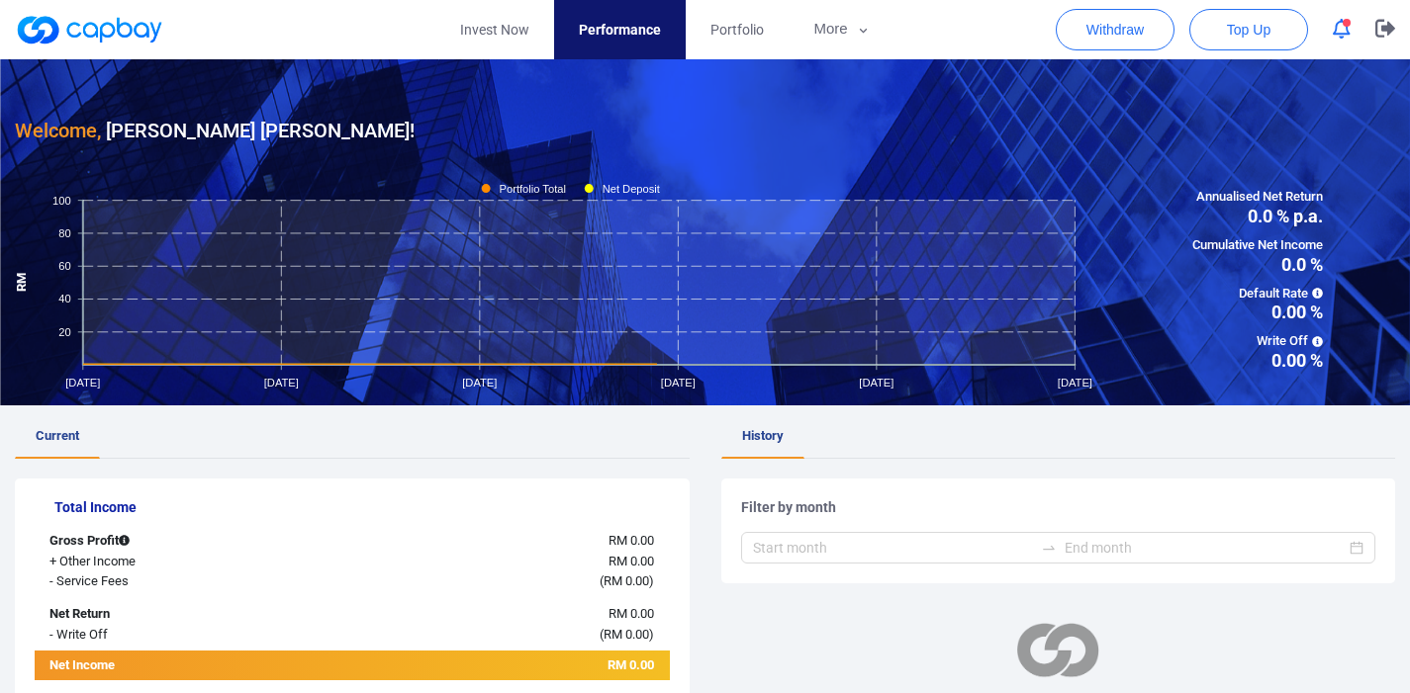
click at [1344, 37] on icon "button" at bounding box center [1341, 29] width 18 height 21
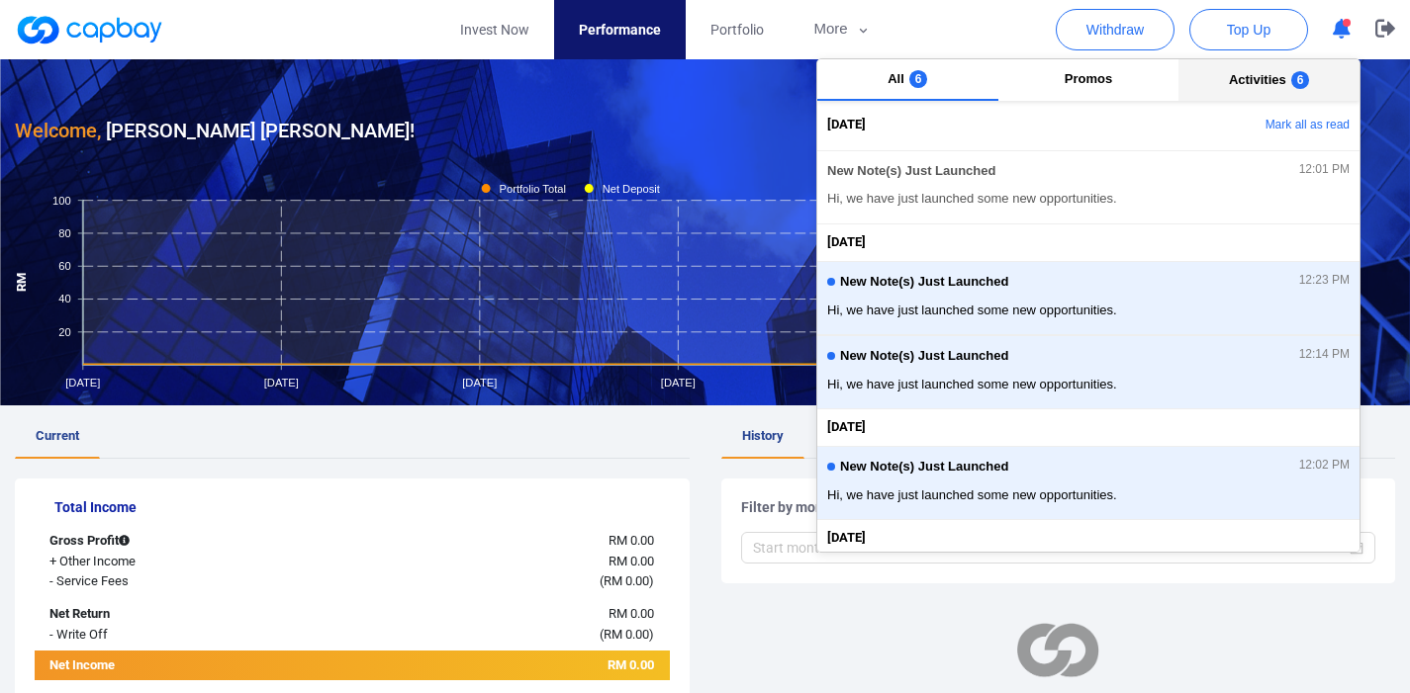
click at [1319, 100] on button "Activities 6" at bounding box center [1268, 80] width 181 height 42
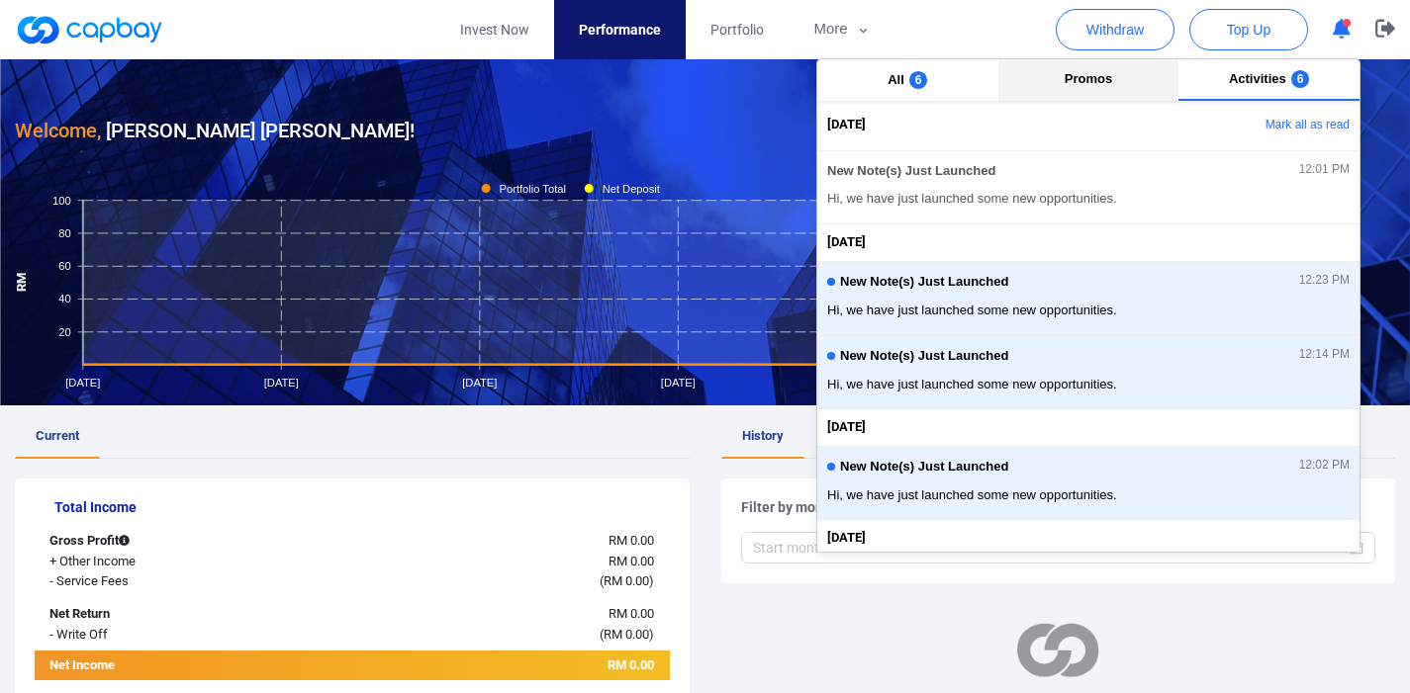
click at [1155, 73] on button "Promos" at bounding box center [1088, 80] width 181 height 42
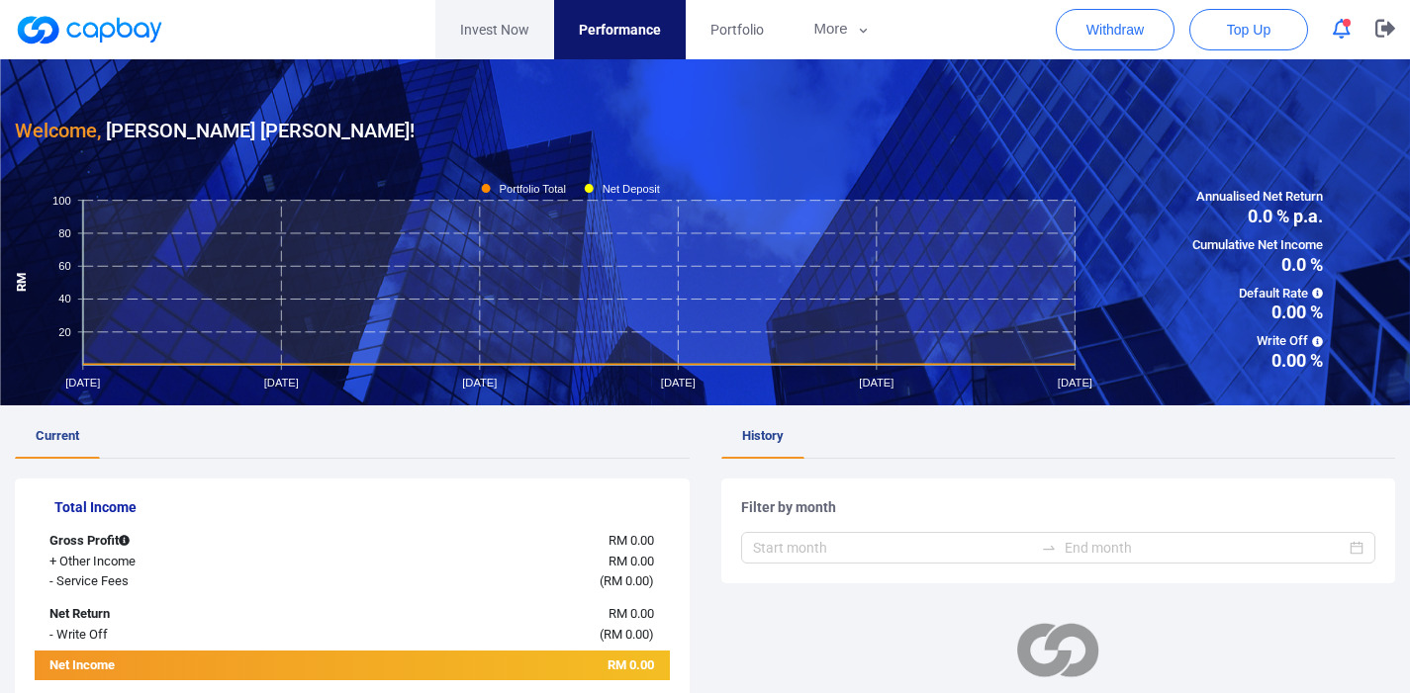
click at [506, 14] on link "Invest Now" at bounding box center [494, 29] width 119 height 59
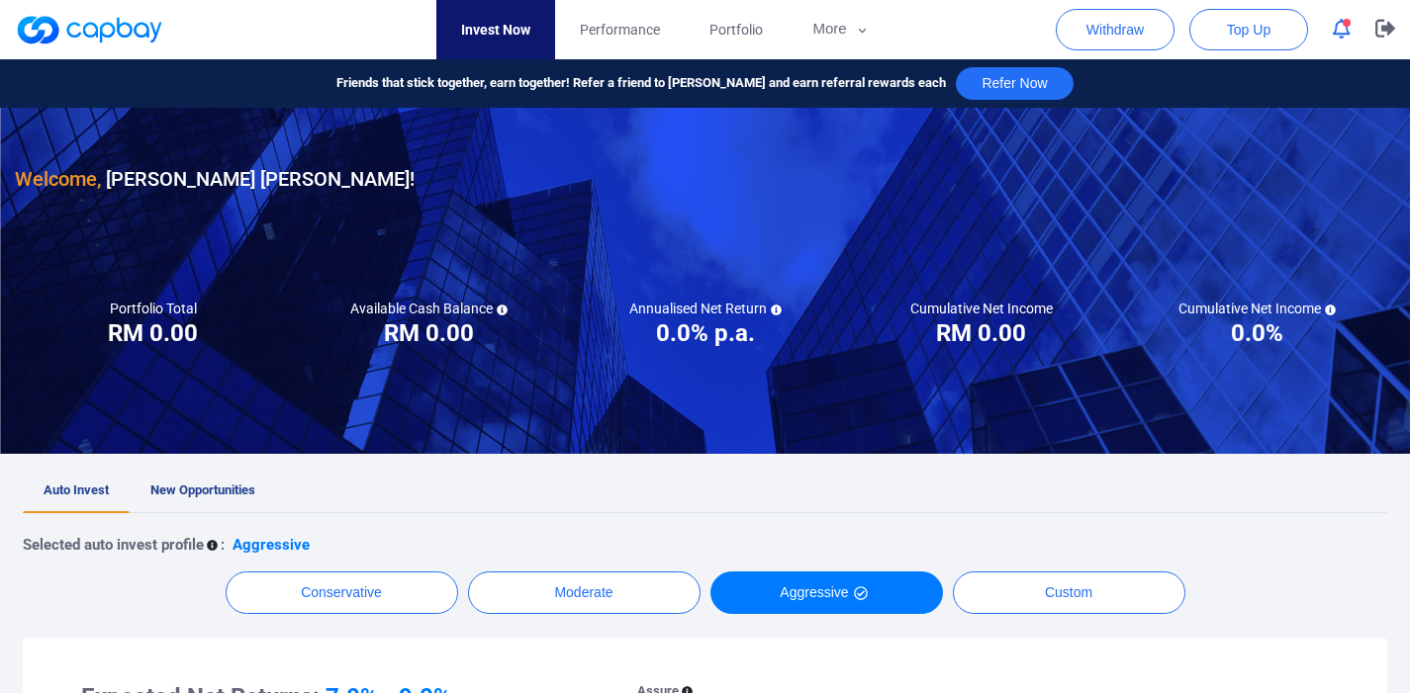
click at [157, 24] on link at bounding box center [89, 30] width 148 height 32
click at [158, 24] on link at bounding box center [89, 30] width 148 height 32
click at [708, 32] on link "Portfolio" at bounding box center [735, 29] width 103 height 59
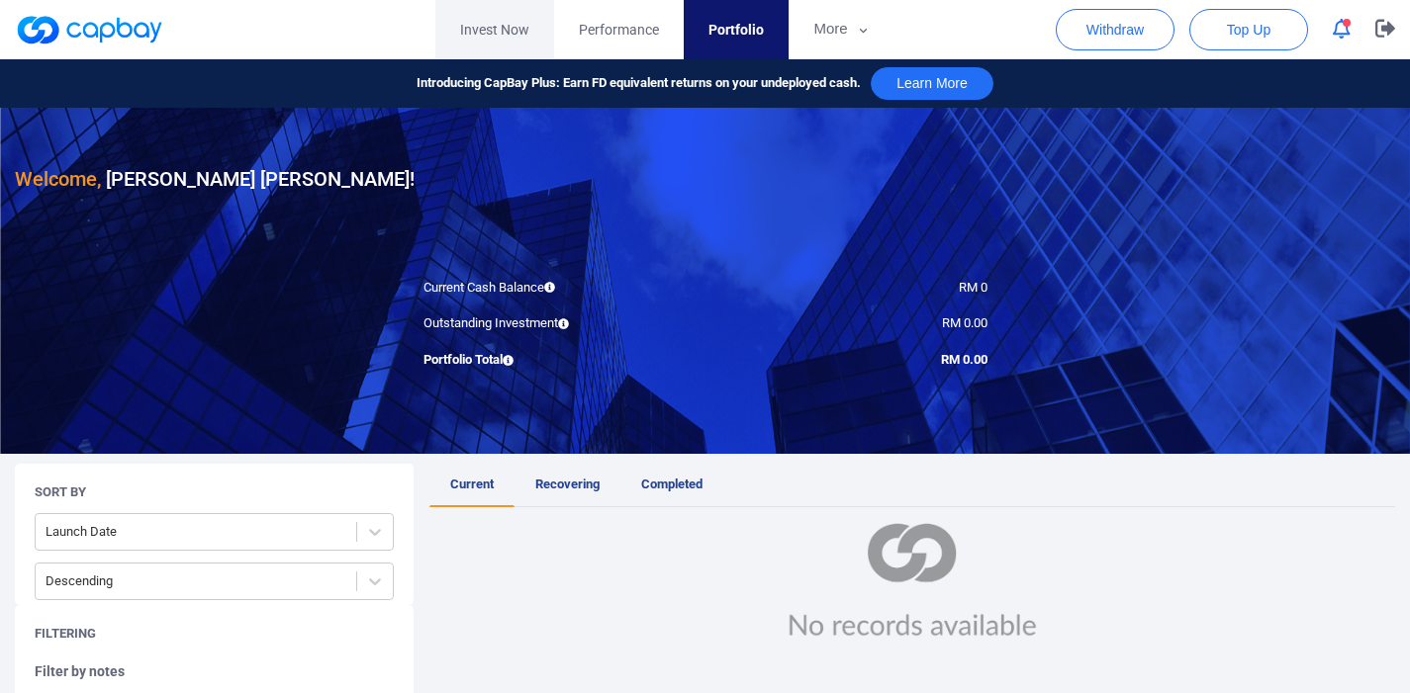
click at [521, 10] on link "Invest Now" at bounding box center [494, 29] width 119 height 59
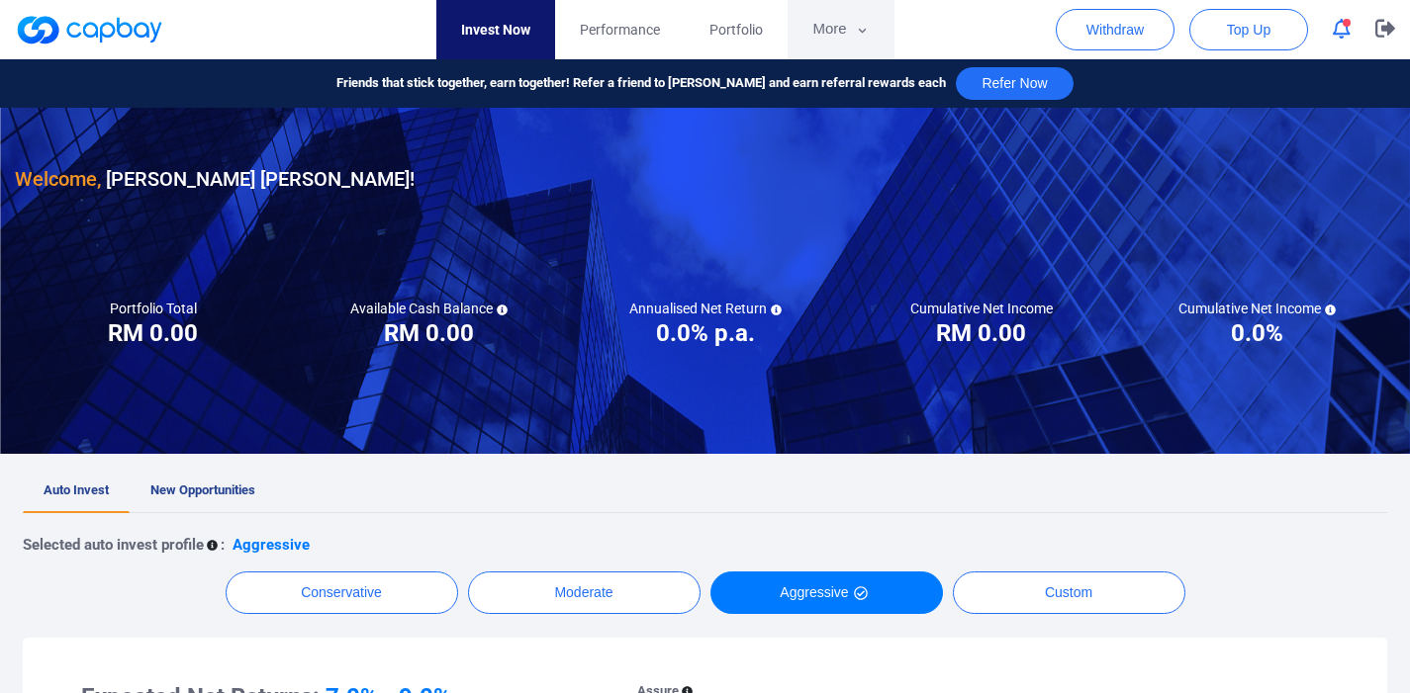
click at [797, 29] on button "More" at bounding box center [840, 29] width 106 height 59
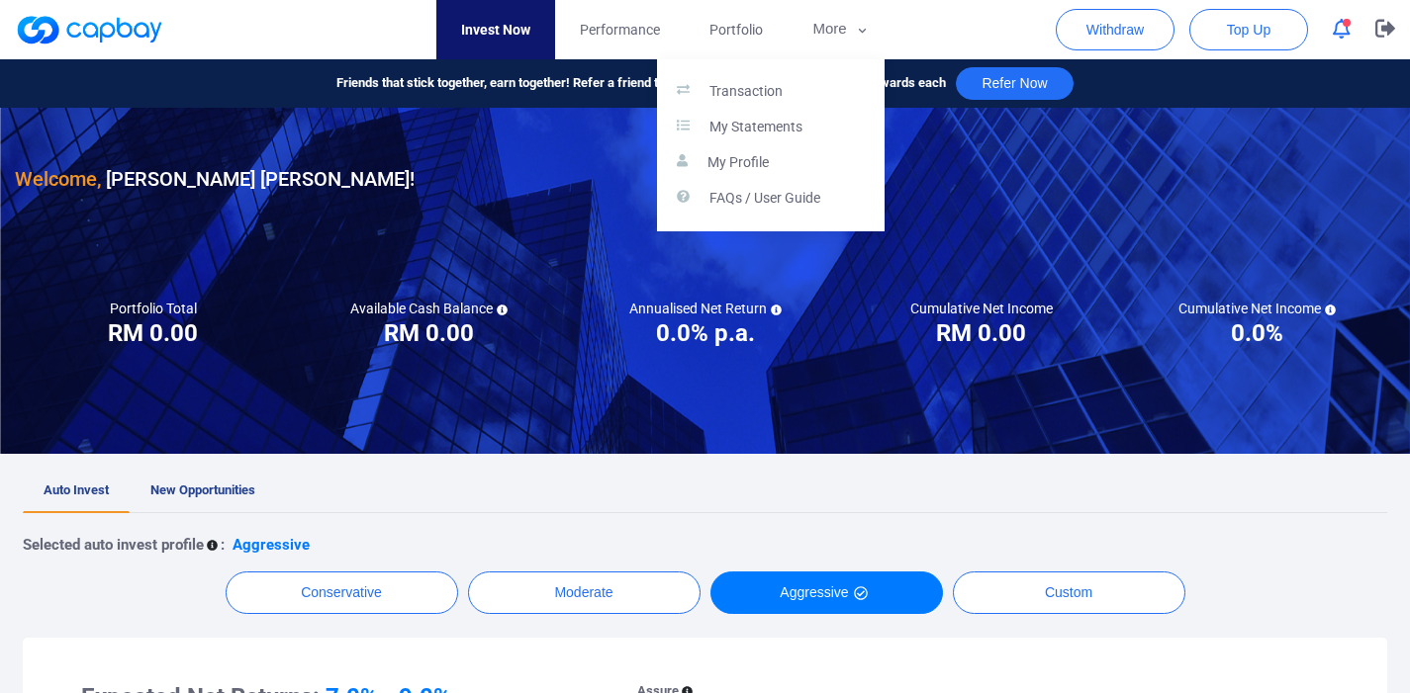
click at [493, 176] on button "button" at bounding box center [705, 346] width 1410 height 693
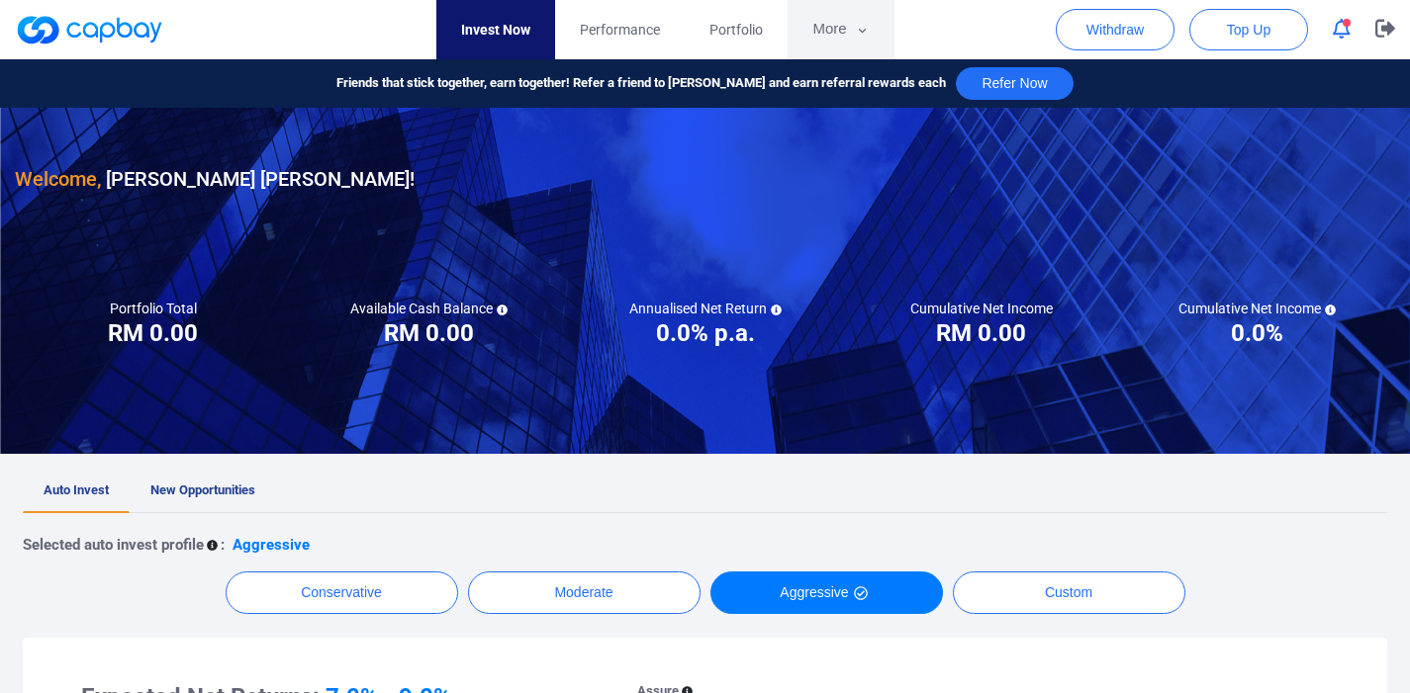
click at [869, 24] on button "More" at bounding box center [840, 29] width 106 height 59
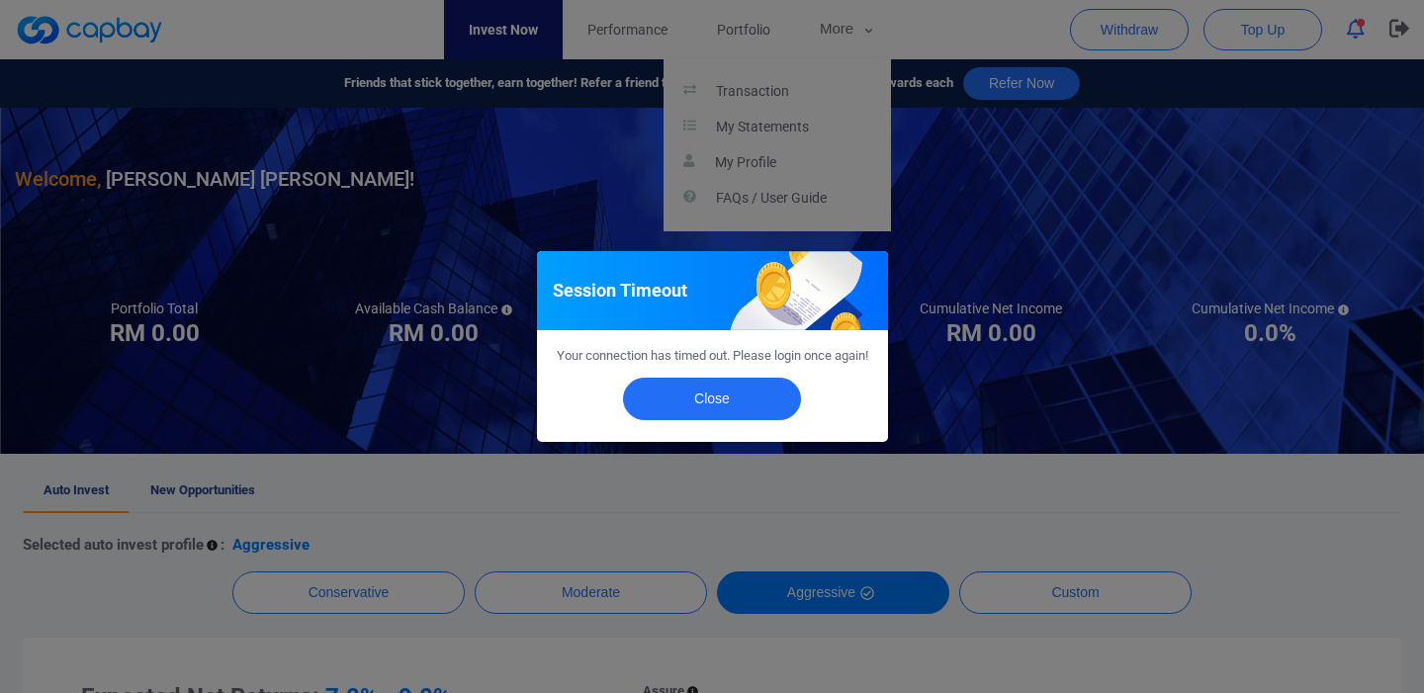
click at [1326, 14] on div "Session Timeout Your connection has timed out. Please login once again! Close" at bounding box center [712, 346] width 1424 height 693
